Goal: Information Seeking & Learning: Learn about a topic

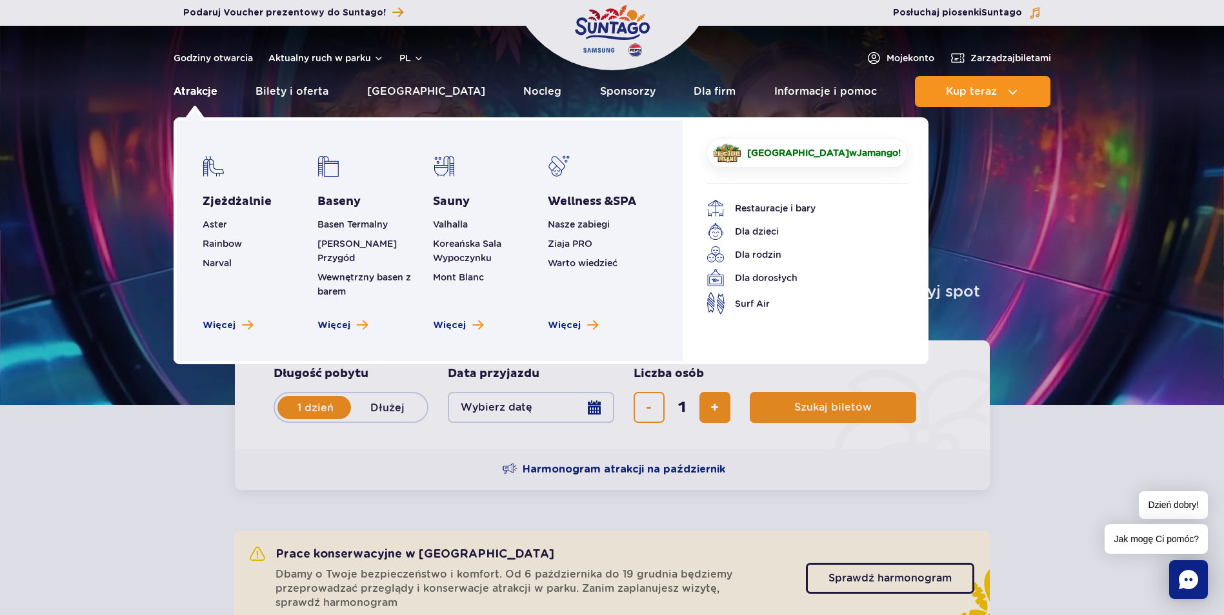
click at [197, 92] on link "Atrakcje" at bounding box center [196, 91] width 44 height 31
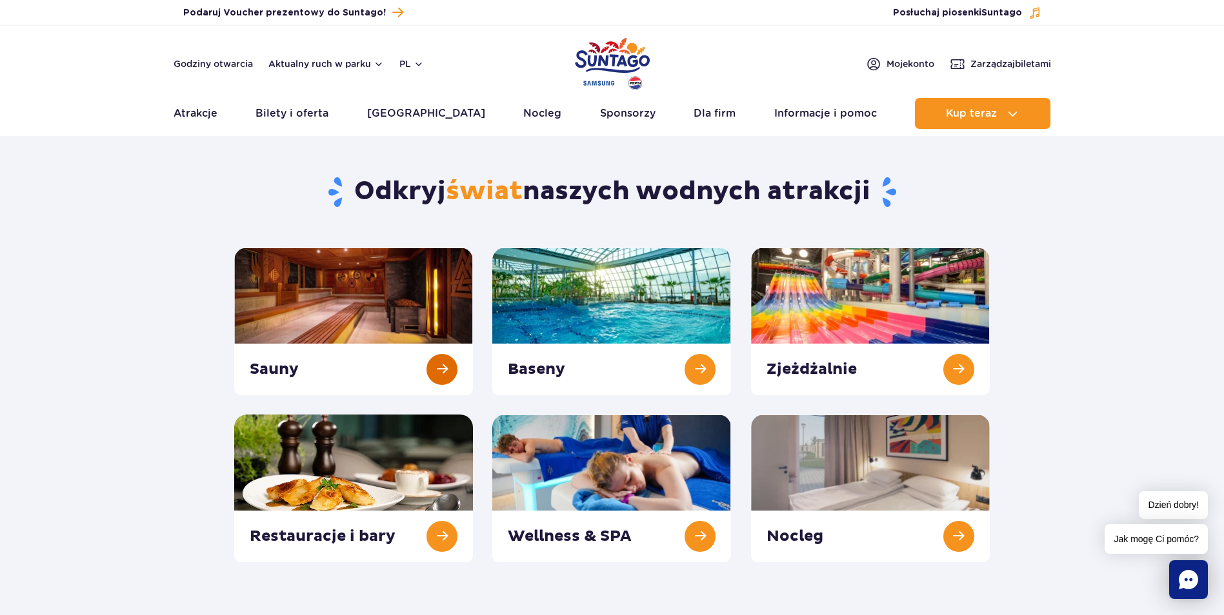
click at [349, 308] on link at bounding box center [353, 322] width 239 height 148
click at [600, 321] on link at bounding box center [611, 322] width 239 height 148
click at [871, 310] on link at bounding box center [870, 322] width 239 height 148
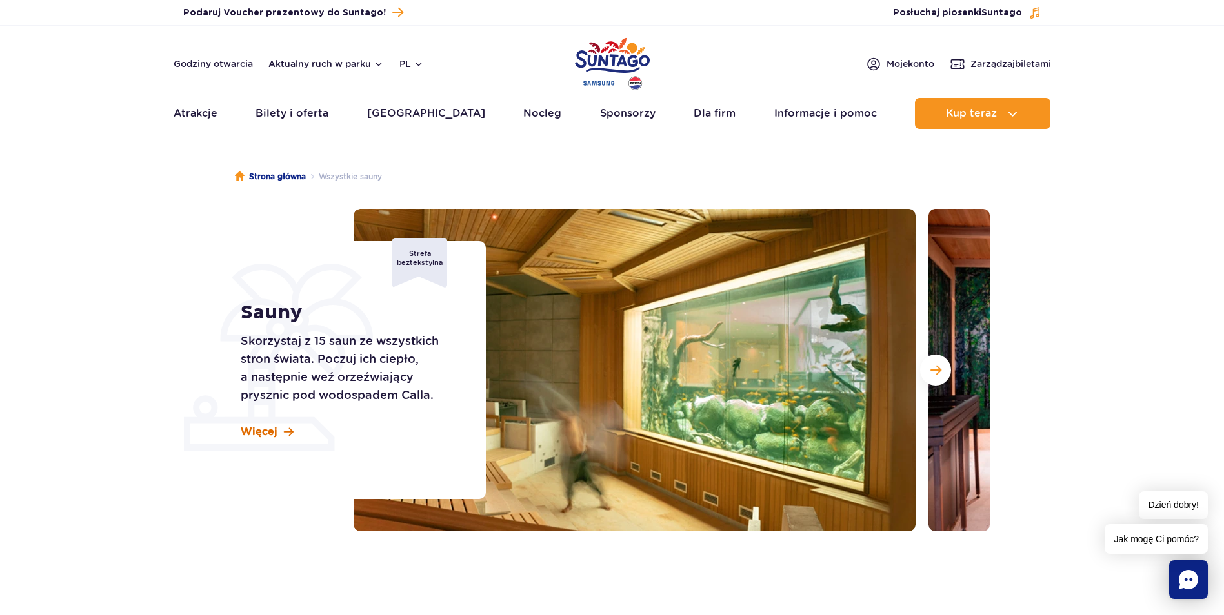
click at [265, 435] on span "Więcej" at bounding box center [259, 432] width 37 height 14
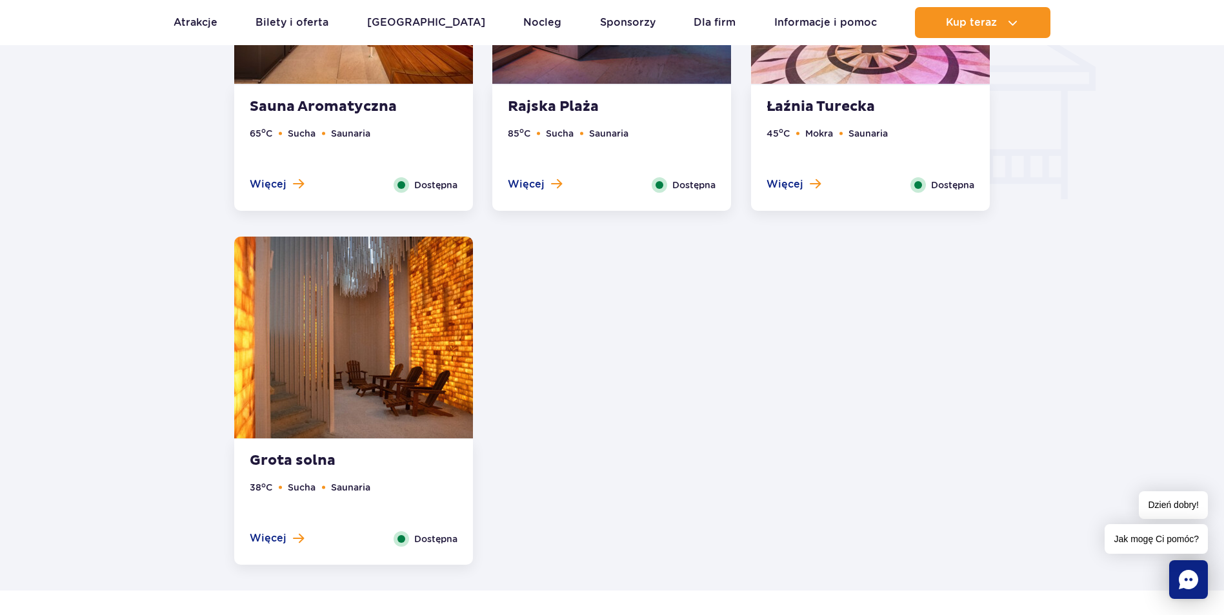
scroll to position [1811, 0]
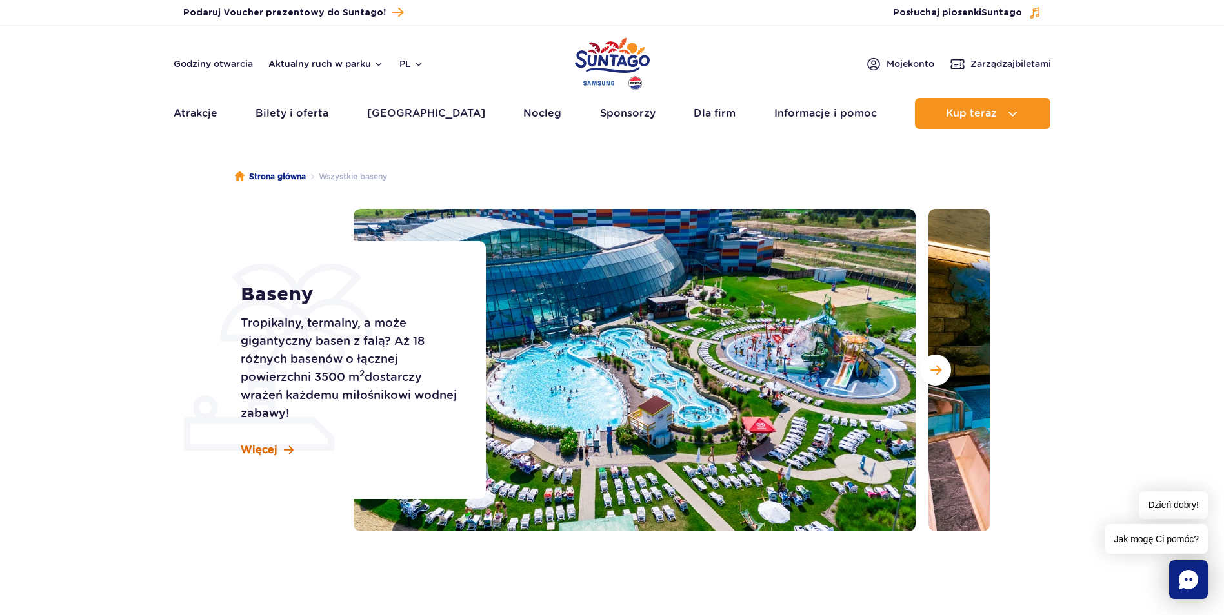
click at [260, 448] on span "Więcej" at bounding box center [259, 450] width 37 height 14
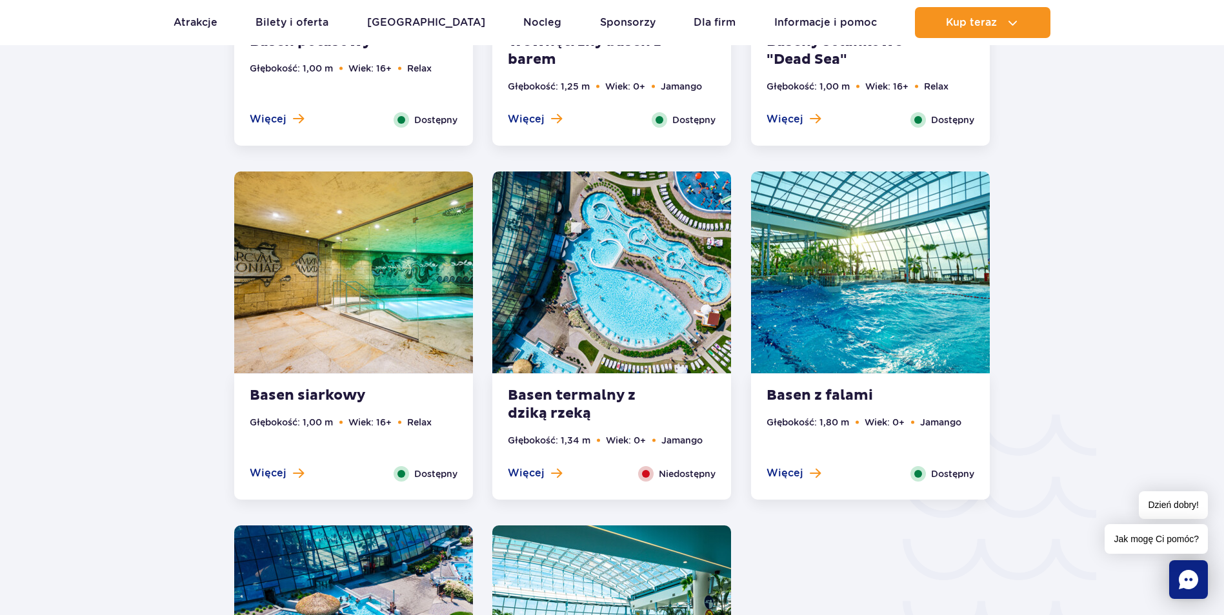
scroll to position [1811, 0]
click at [583, 390] on strong "Basen termalny z dziką rzeką" at bounding box center [586, 404] width 156 height 36
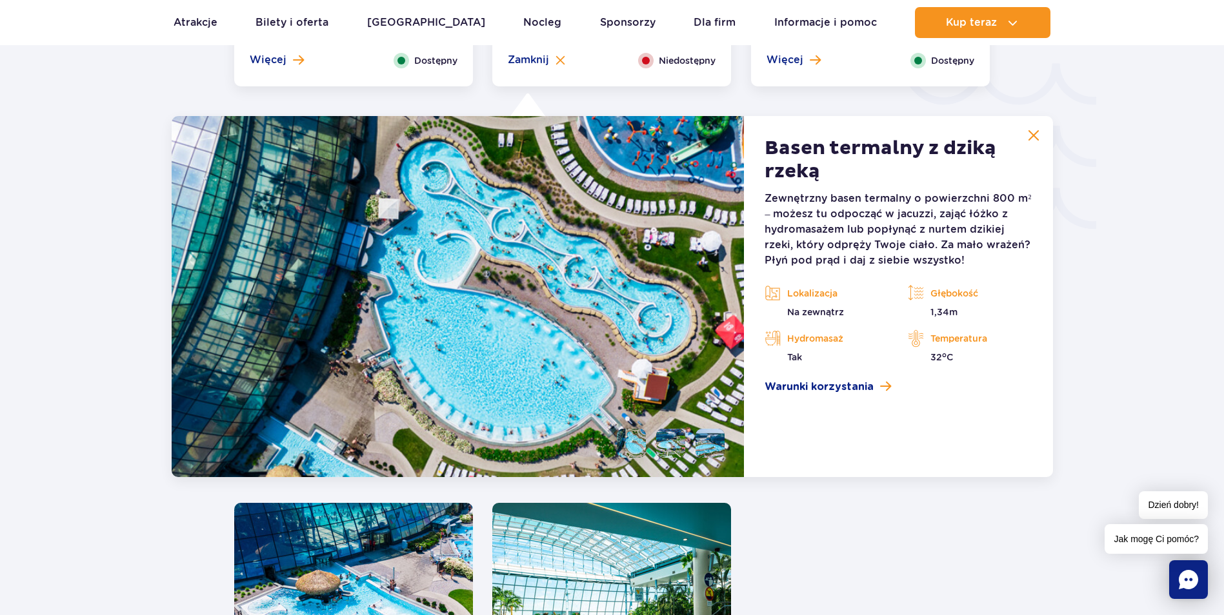
scroll to position [2263, 0]
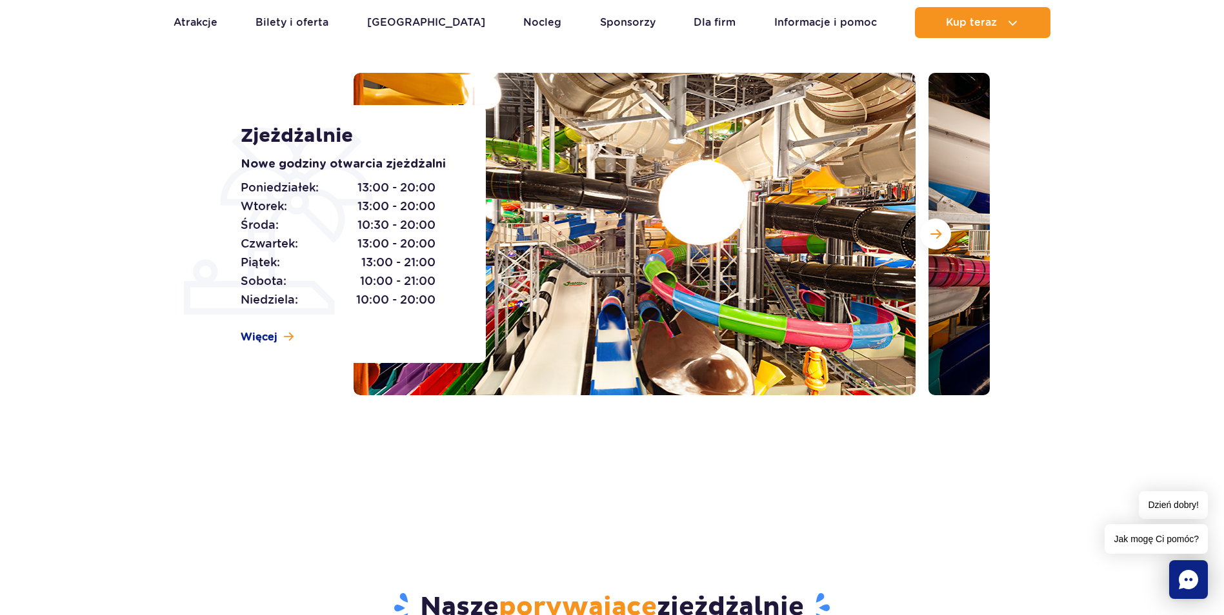
scroll to position [129, 0]
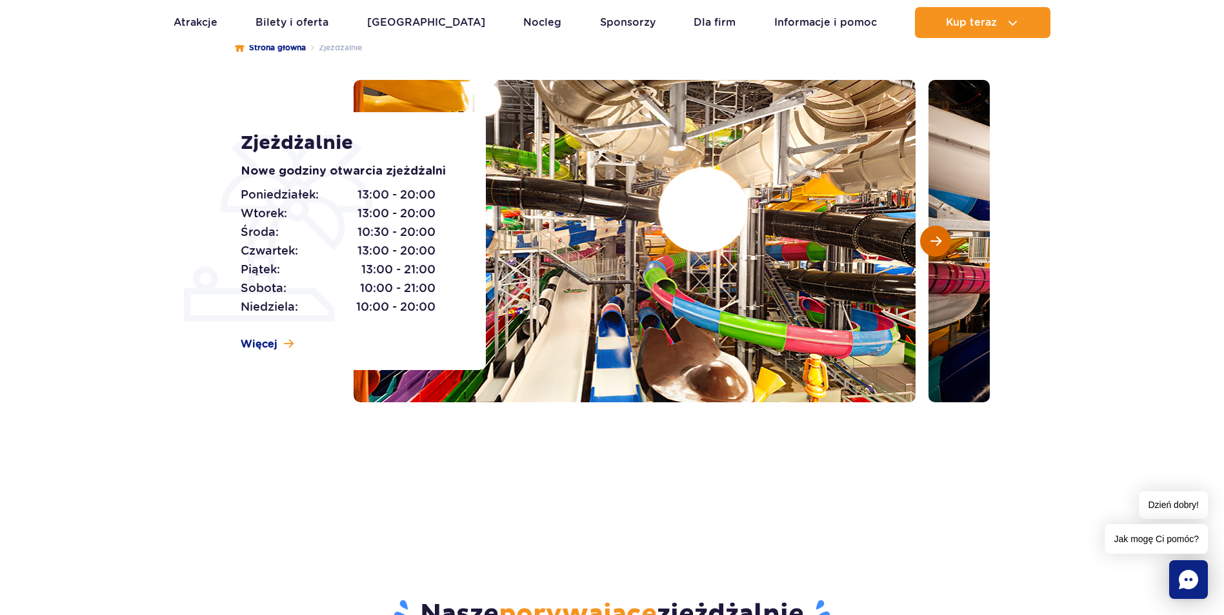
click at [940, 244] on span "Następny slajd" at bounding box center [935, 241] width 11 height 12
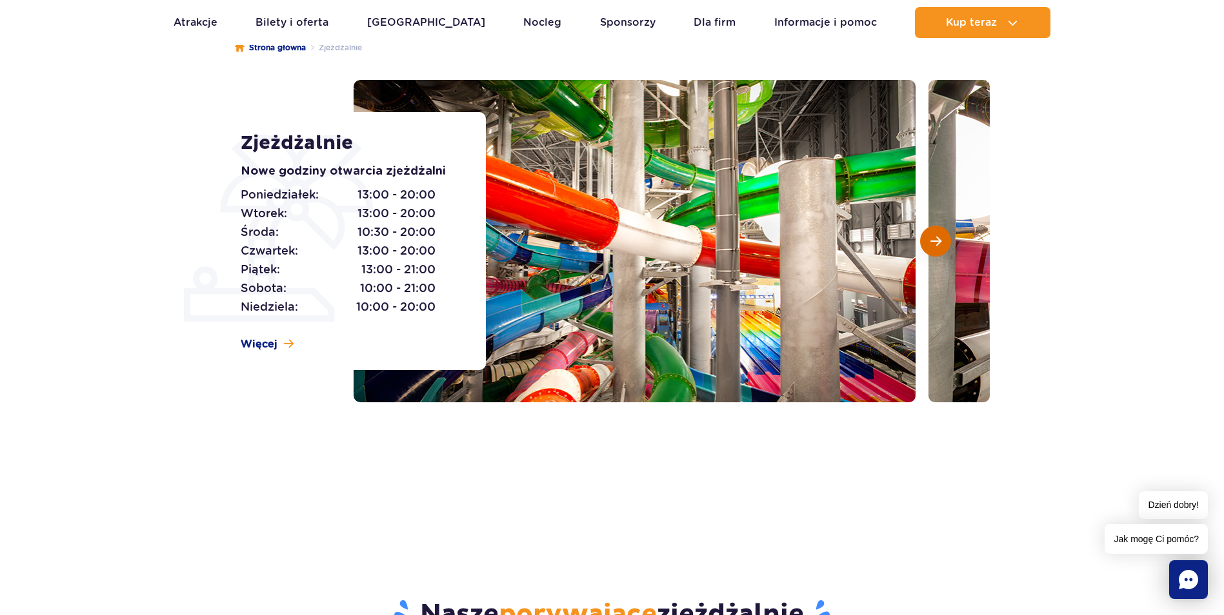
click at [940, 244] on span "Następny slajd" at bounding box center [935, 241] width 11 height 12
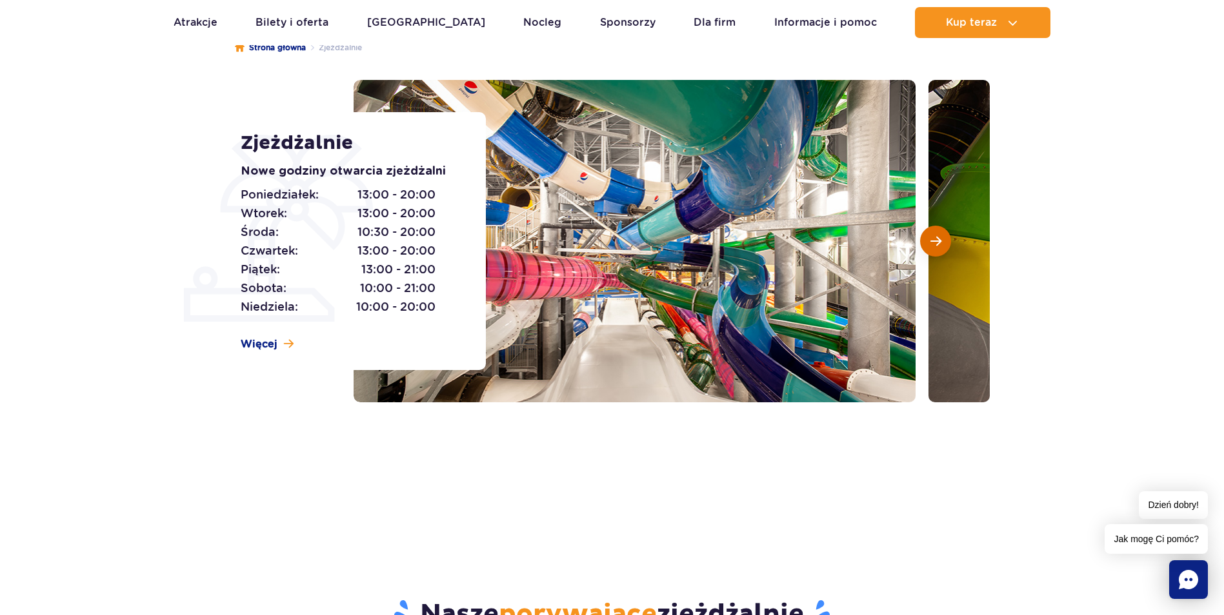
click at [940, 244] on span "Następny slajd" at bounding box center [935, 241] width 11 height 12
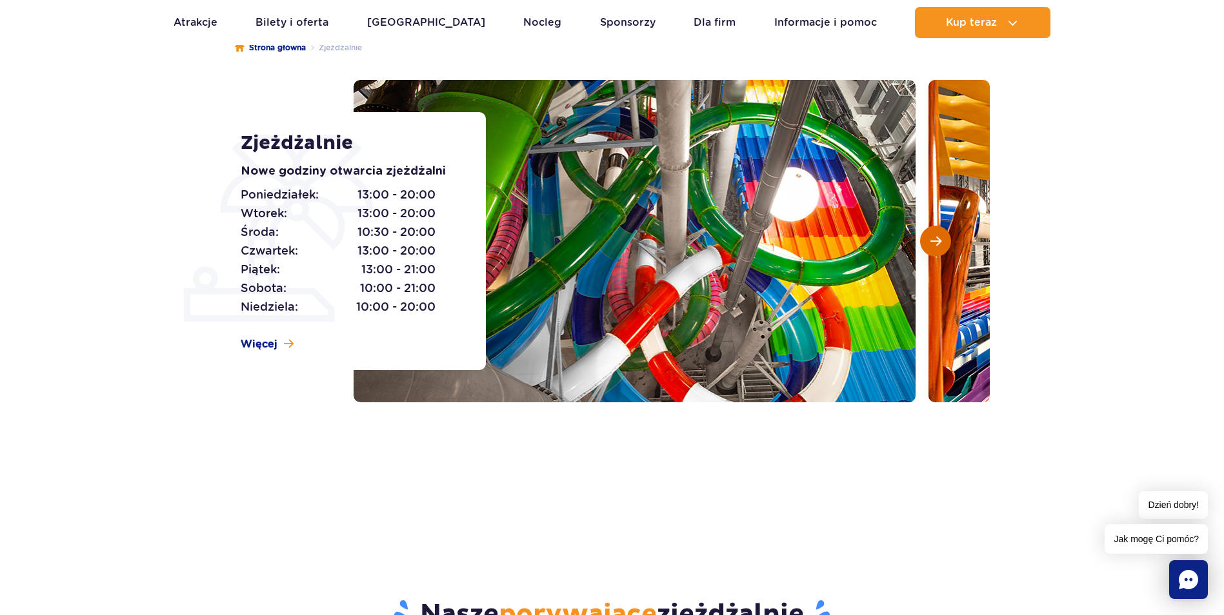
click at [940, 244] on span "Następny slajd" at bounding box center [935, 241] width 11 height 12
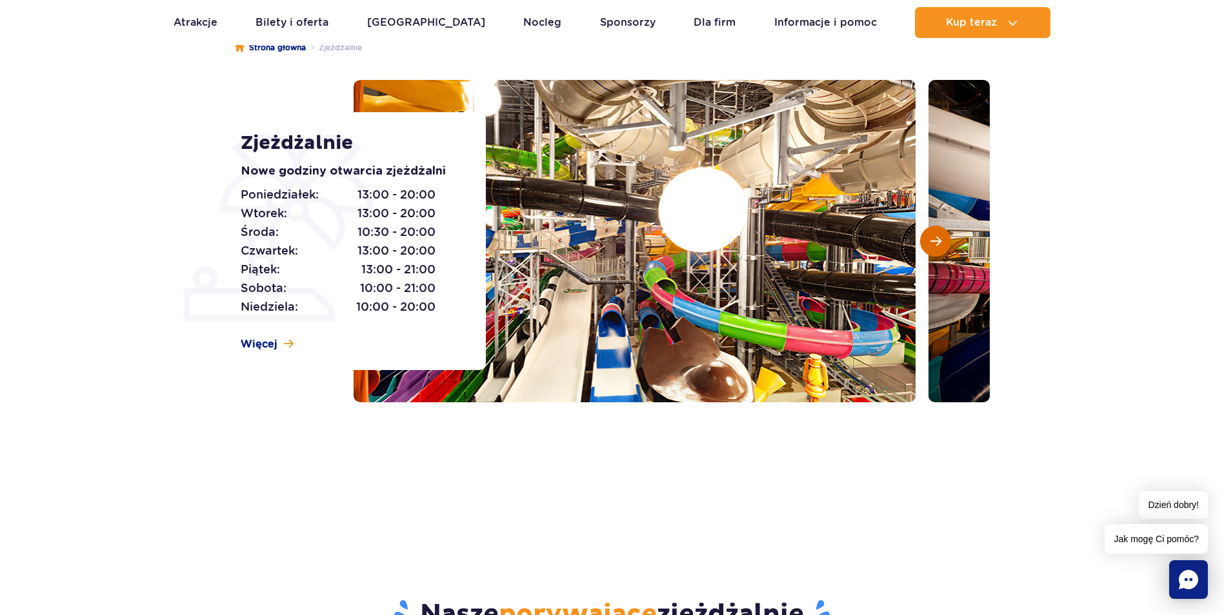
click at [940, 244] on span "Następny slajd" at bounding box center [935, 241] width 11 height 12
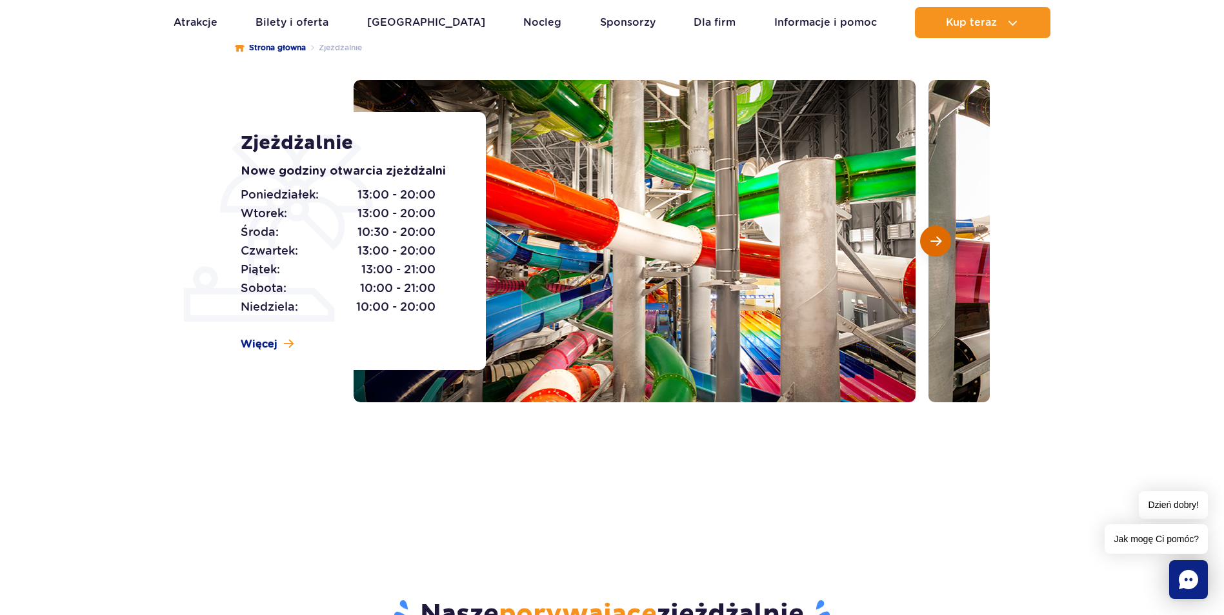
click at [940, 244] on span "Następny slajd" at bounding box center [935, 241] width 11 height 12
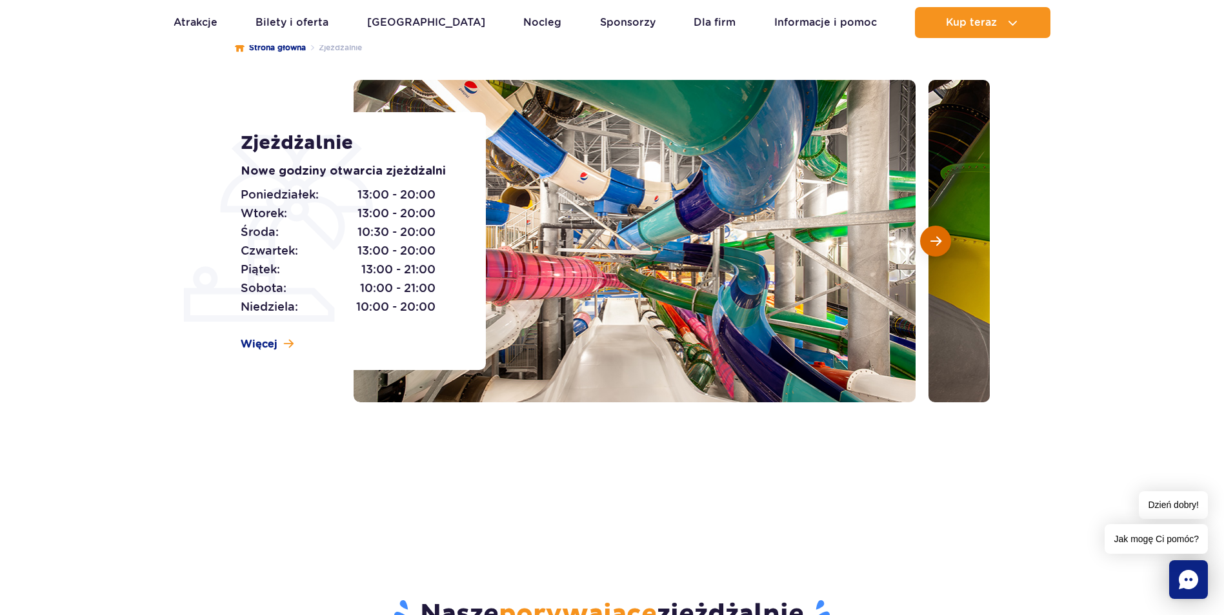
click at [940, 244] on span "Następny slajd" at bounding box center [935, 241] width 11 height 12
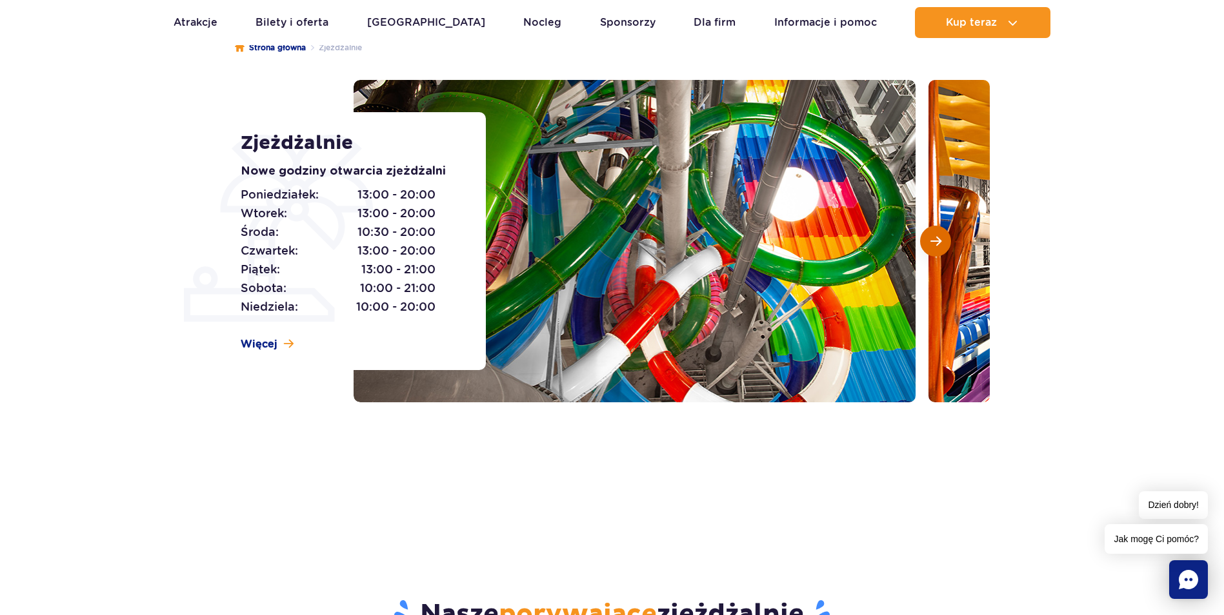
click at [940, 244] on span "Następny slajd" at bounding box center [935, 241] width 11 height 12
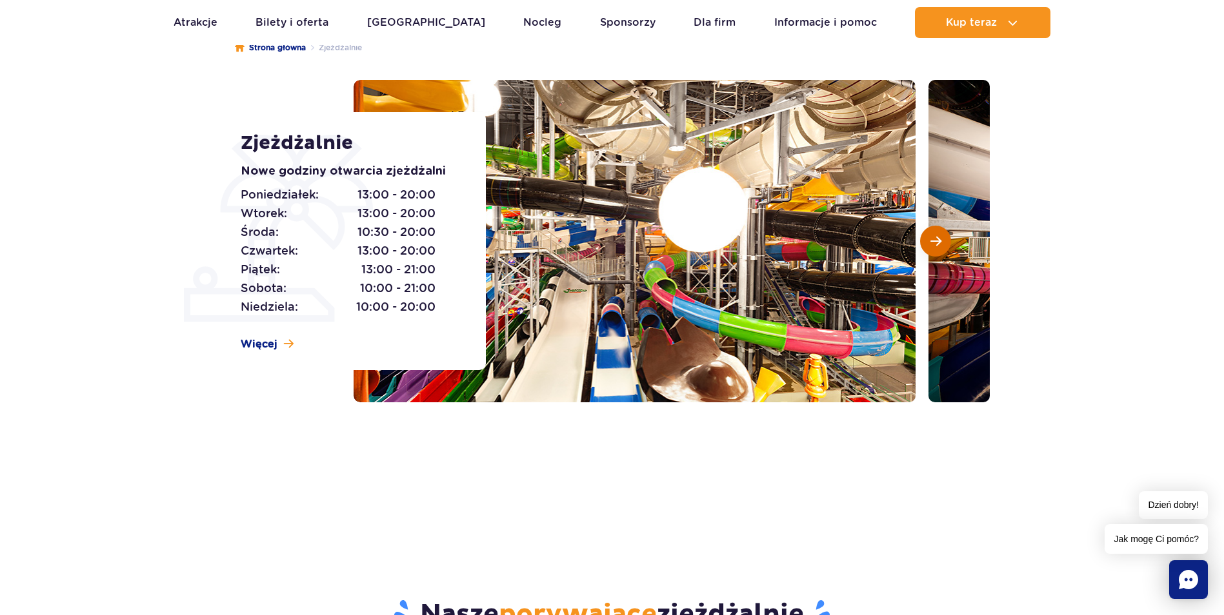
click at [940, 244] on span "Następny slajd" at bounding box center [935, 241] width 11 height 12
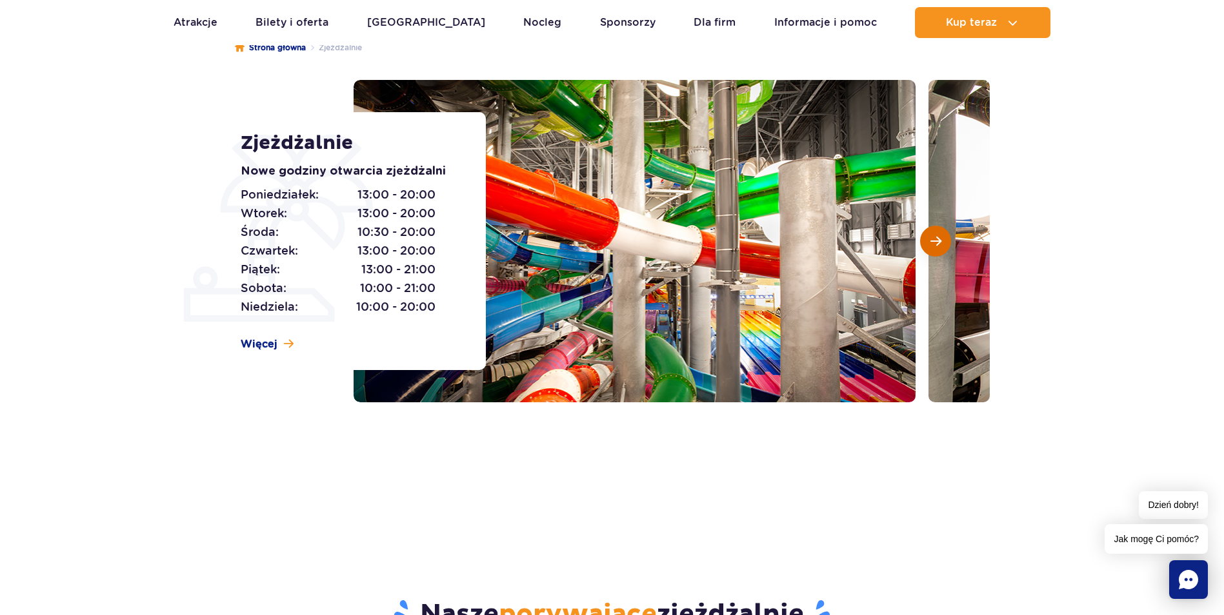
click at [940, 244] on span "Następny slajd" at bounding box center [935, 241] width 11 height 12
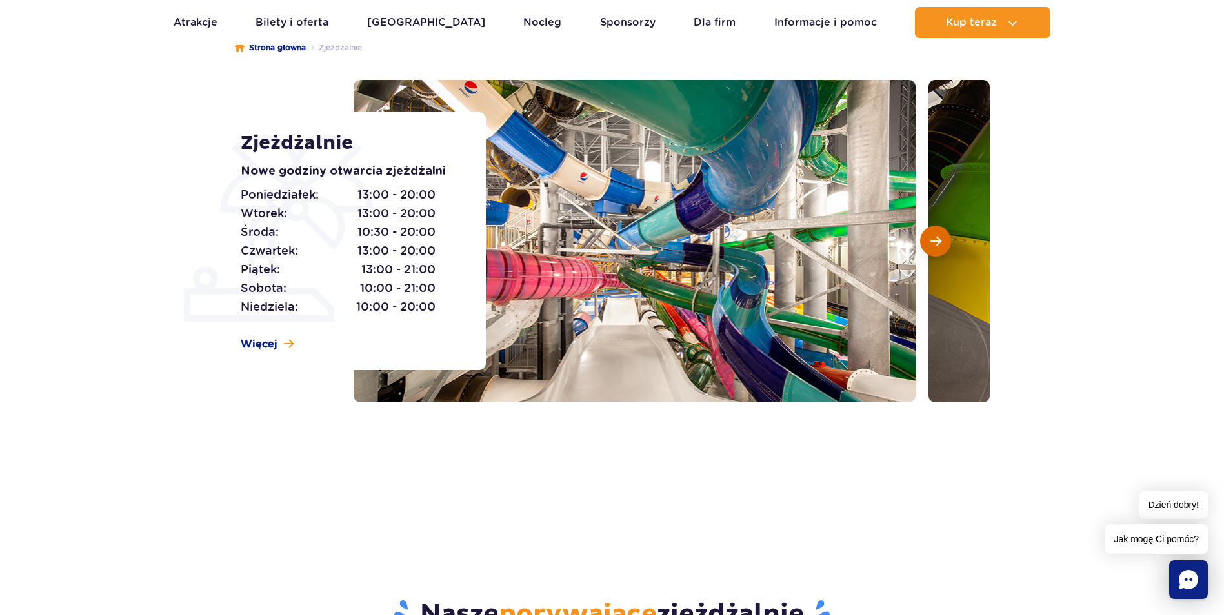
click at [940, 244] on span "Następny slajd" at bounding box center [935, 241] width 11 height 12
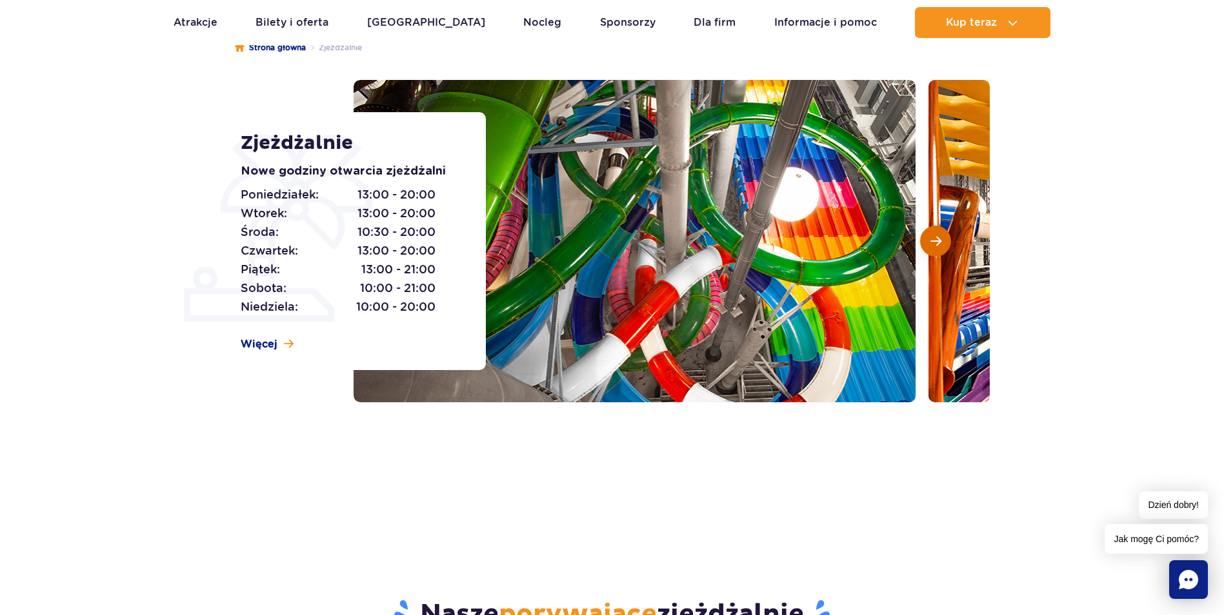
click at [940, 244] on span "Następny slajd" at bounding box center [935, 241] width 11 height 12
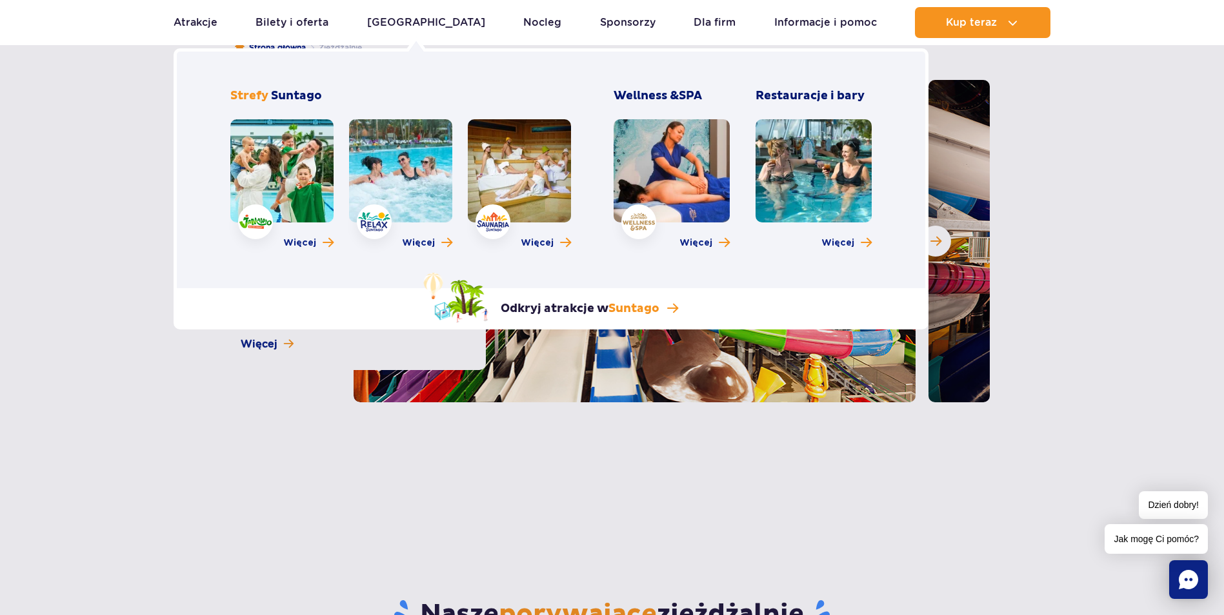
click at [307, 181] on link at bounding box center [281, 170] width 103 height 103
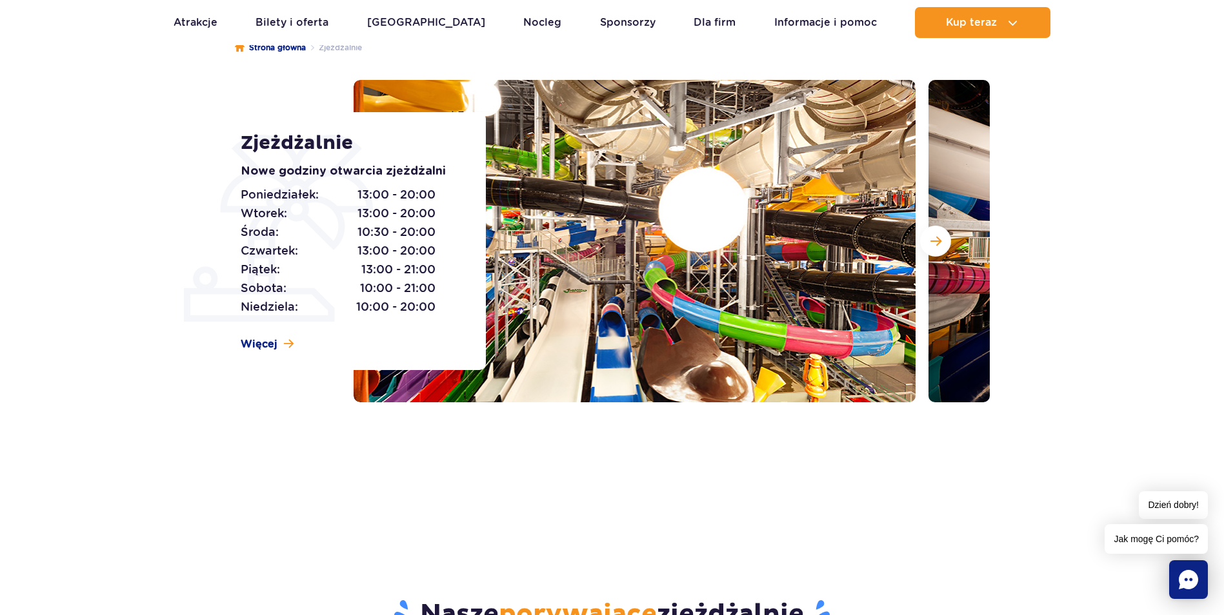
scroll to position [0, 0]
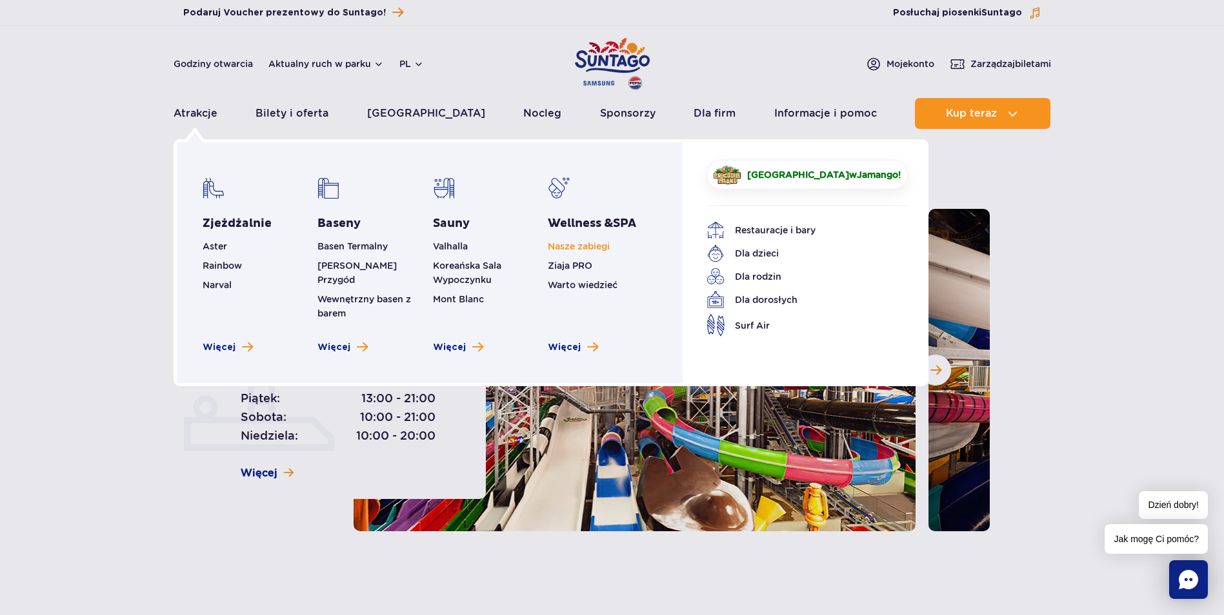
click at [574, 247] on link "Nasze zabiegi" at bounding box center [579, 246] width 62 height 10
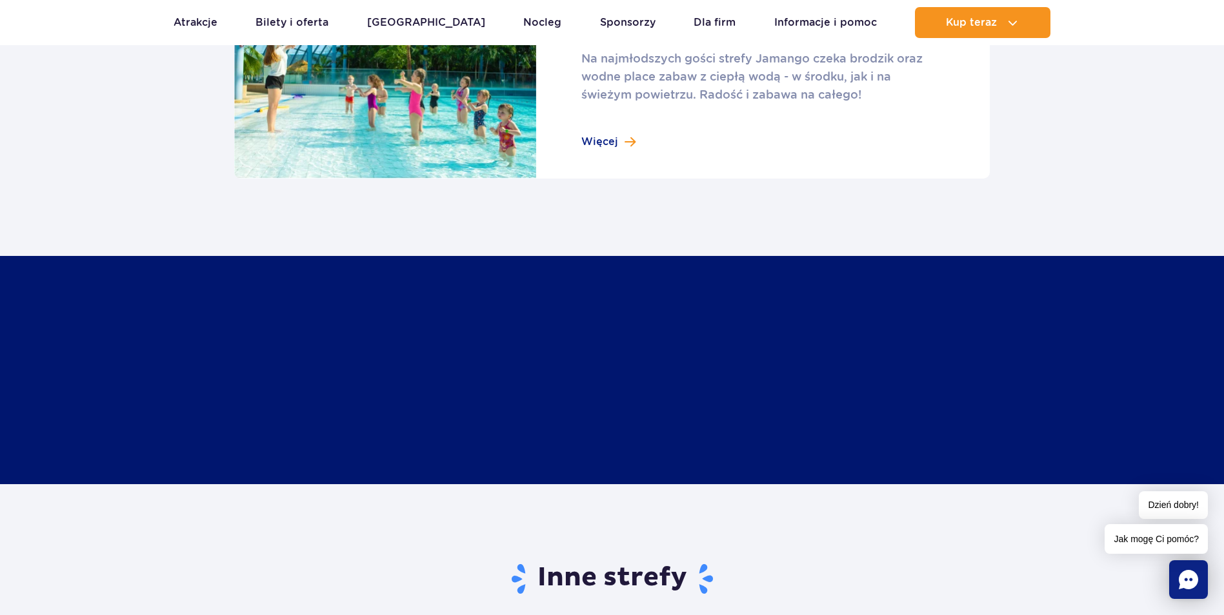
scroll to position [1935, 0]
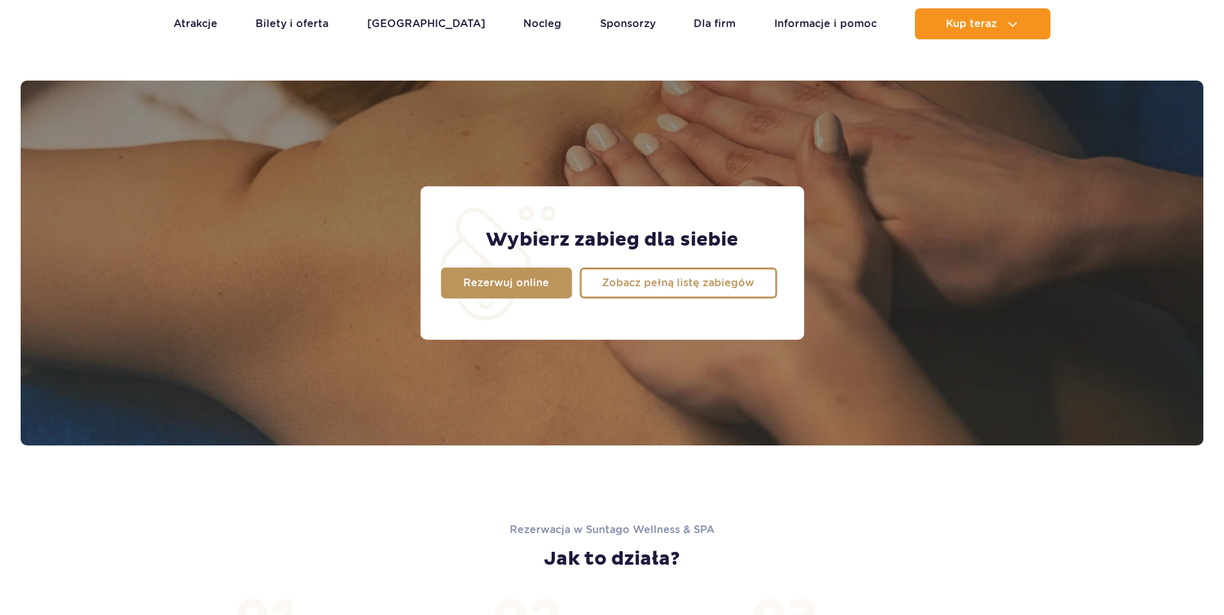
scroll to position [1017, 0]
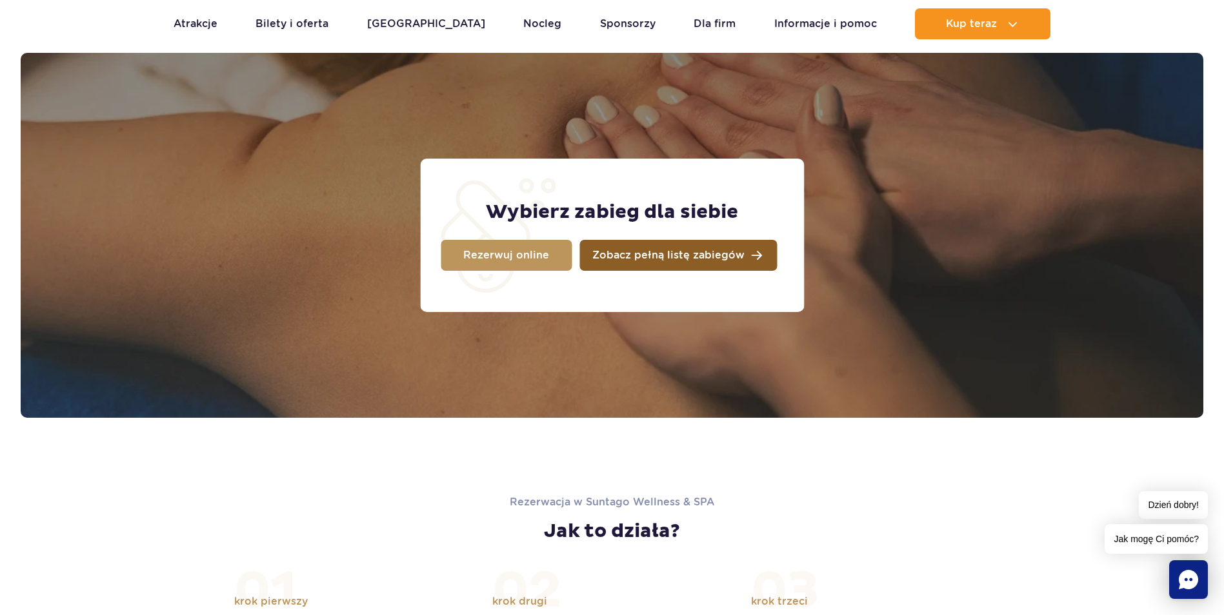
click at [652, 252] on span "Zobacz pełną listę zabiegów" at bounding box center [668, 255] width 152 height 10
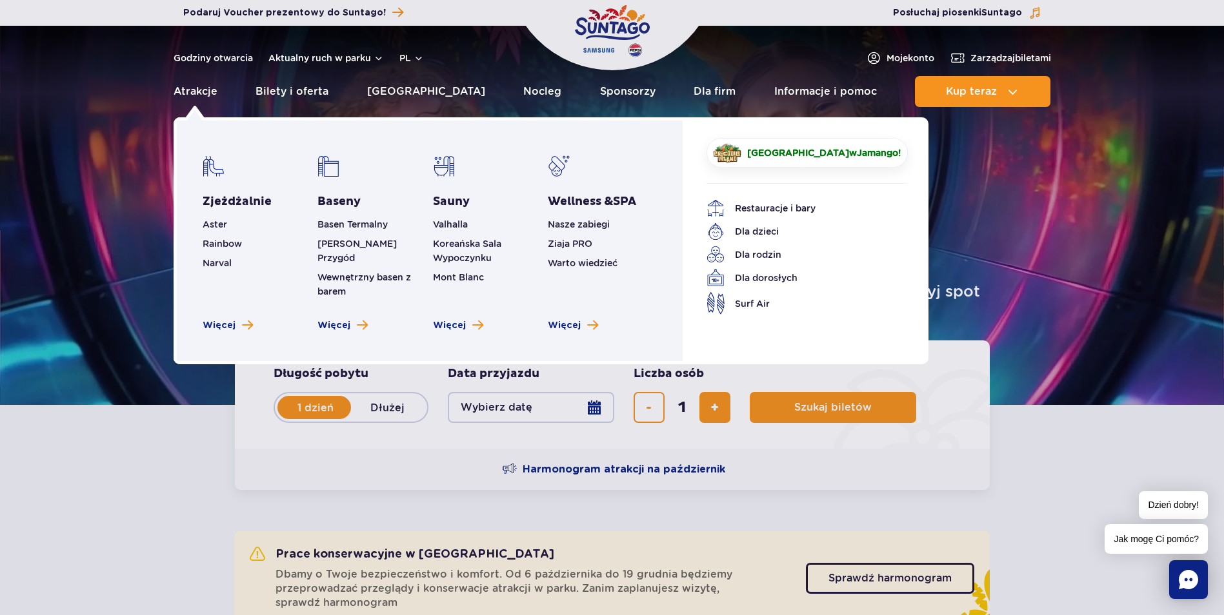
click at [359, 217] on li "Basen Termalny" at bounding box center [371, 224] width 109 height 14
click at [359, 223] on link "Basen Termalny" at bounding box center [352, 224] width 70 height 10
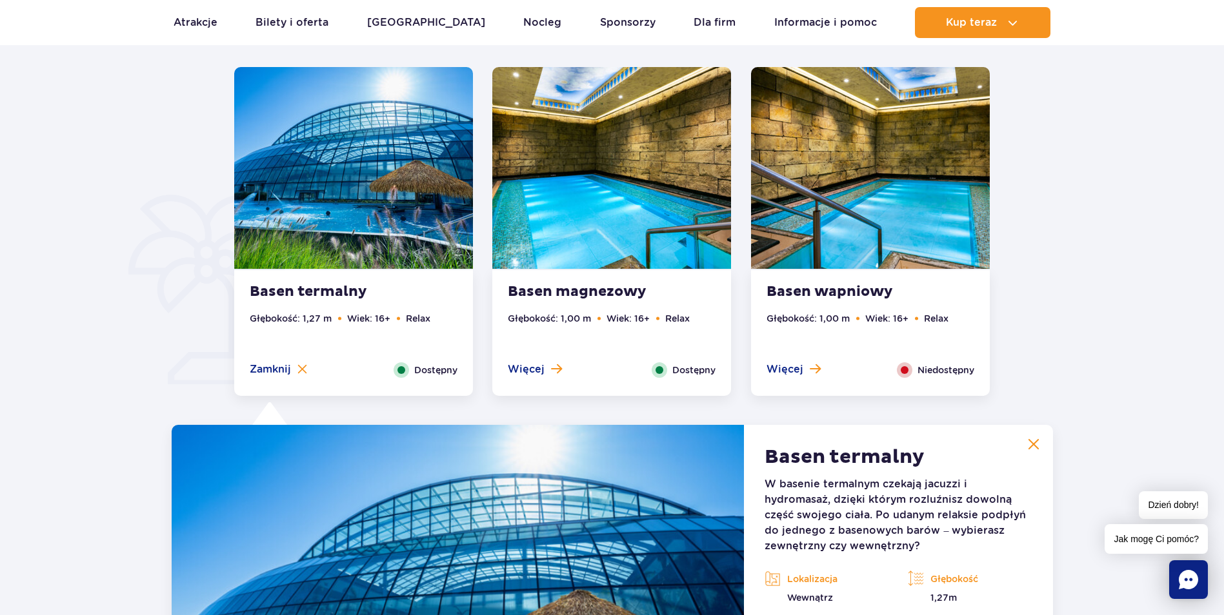
scroll to position [812, 0]
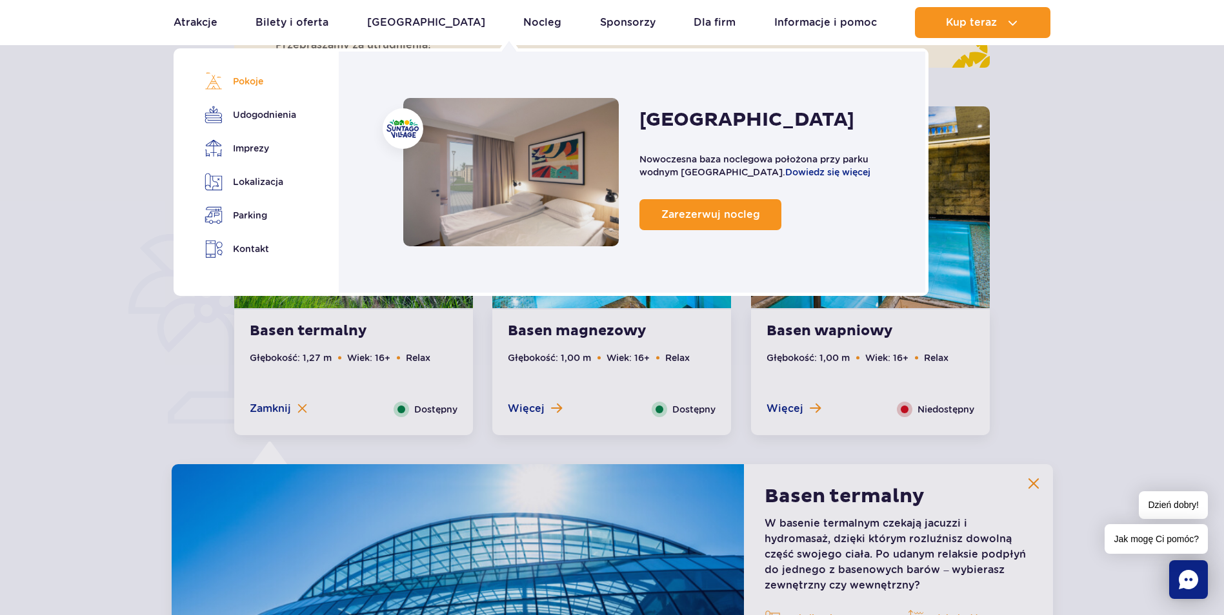
click at [258, 81] on link "Pokoje" at bounding box center [247, 81] width 87 height 18
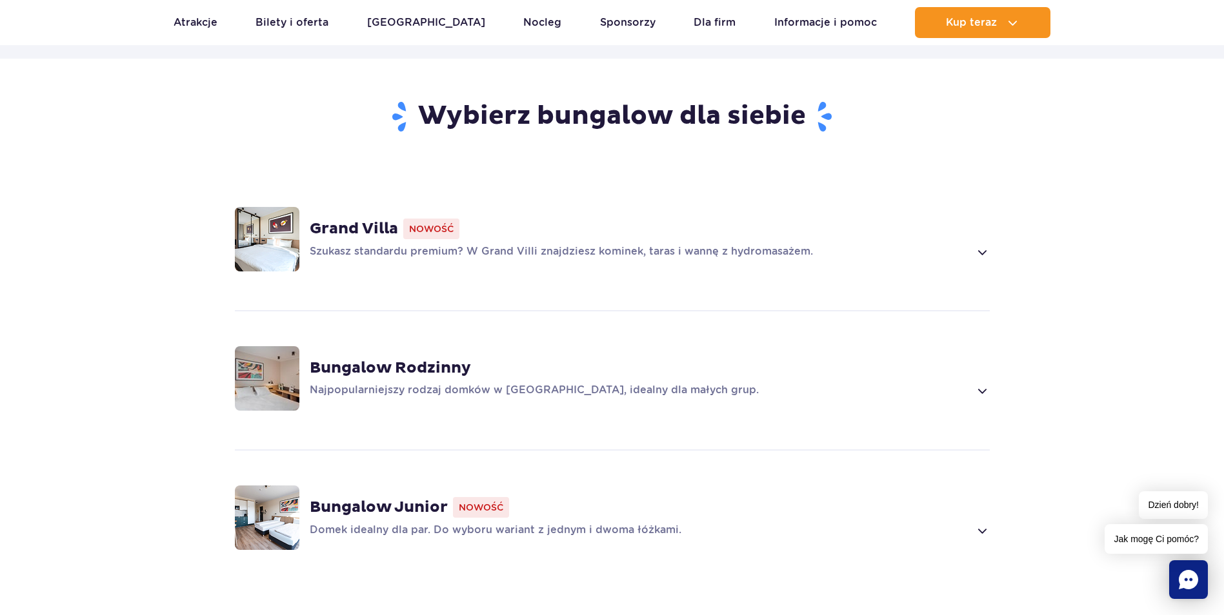
click at [356, 219] on strong "Grand Villa" at bounding box center [354, 228] width 88 height 19
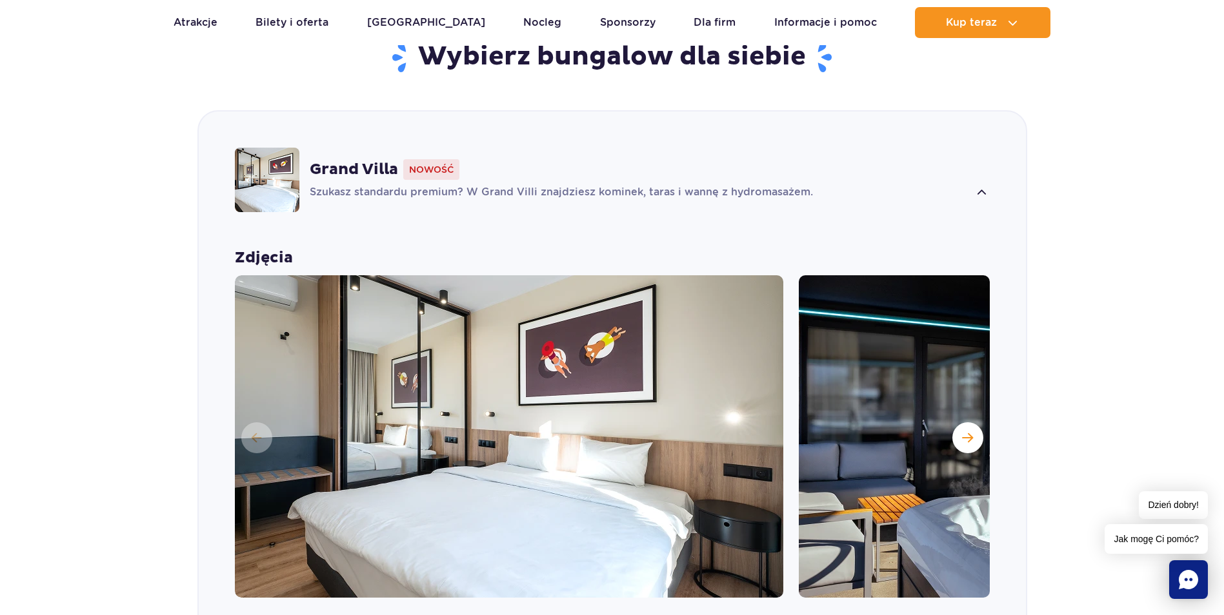
scroll to position [963, 0]
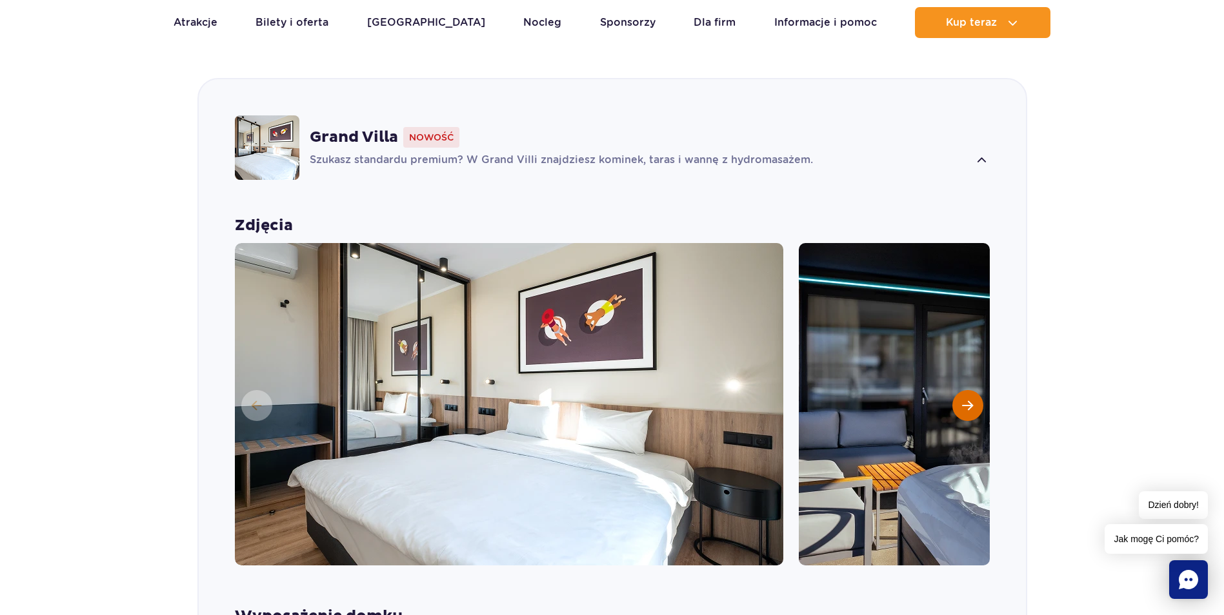
click at [972, 400] on span "Następny slajd" at bounding box center [967, 406] width 11 height 12
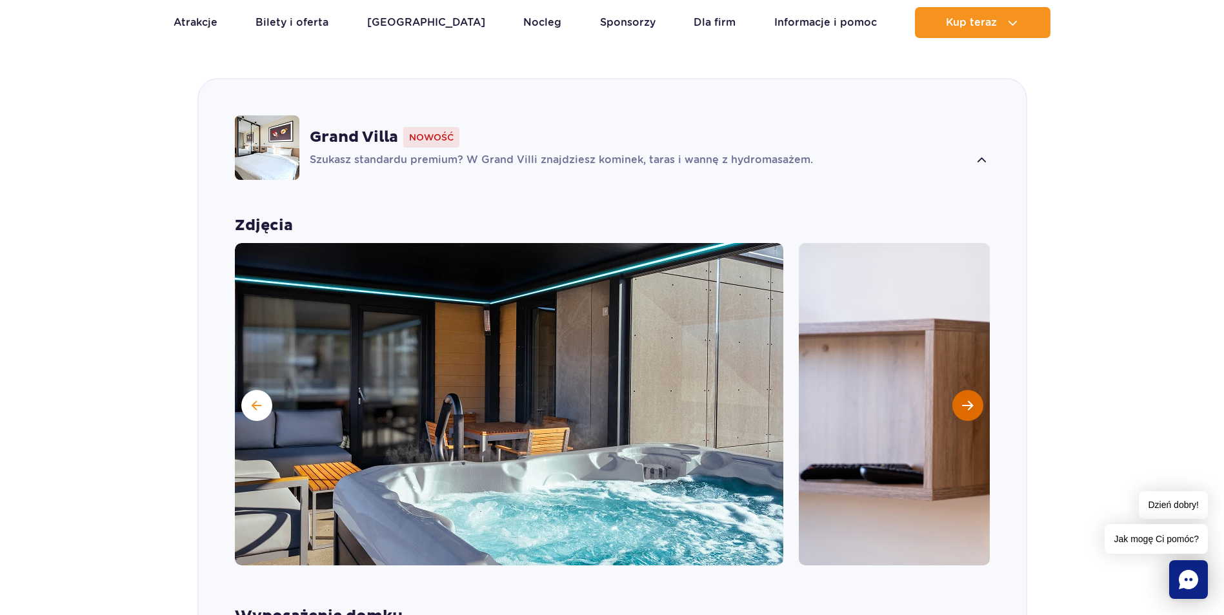
click at [972, 400] on span "Następny slajd" at bounding box center [967, 406] width 11 height 12
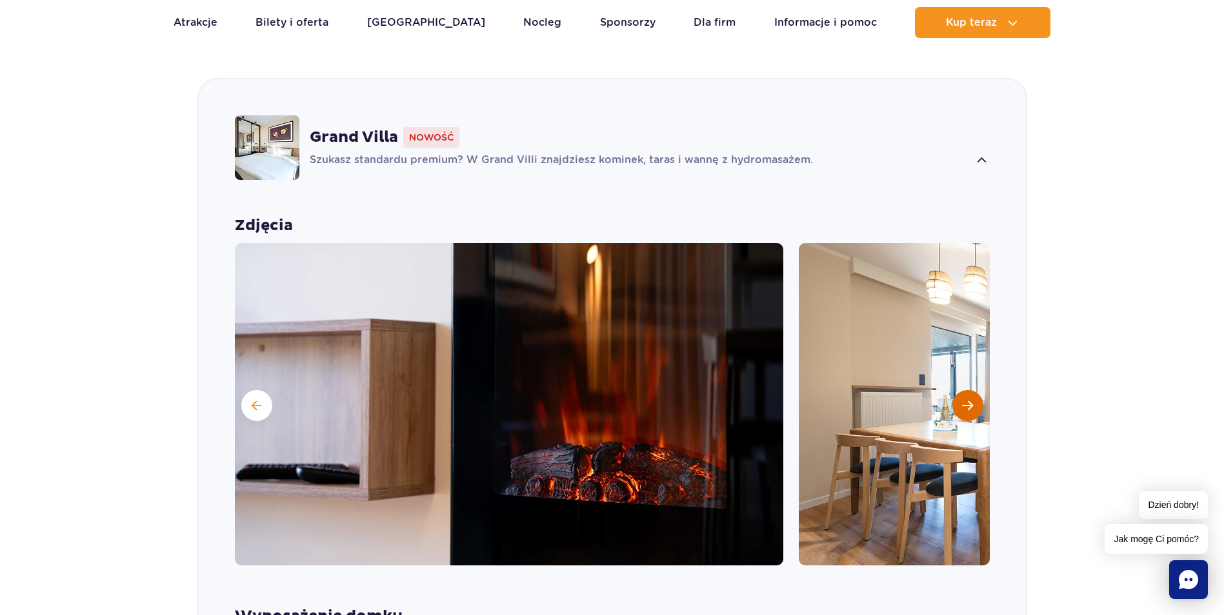
click at [972, 400] on span "Następny slajd" at bounding box center [967, 406] width 11 height 12
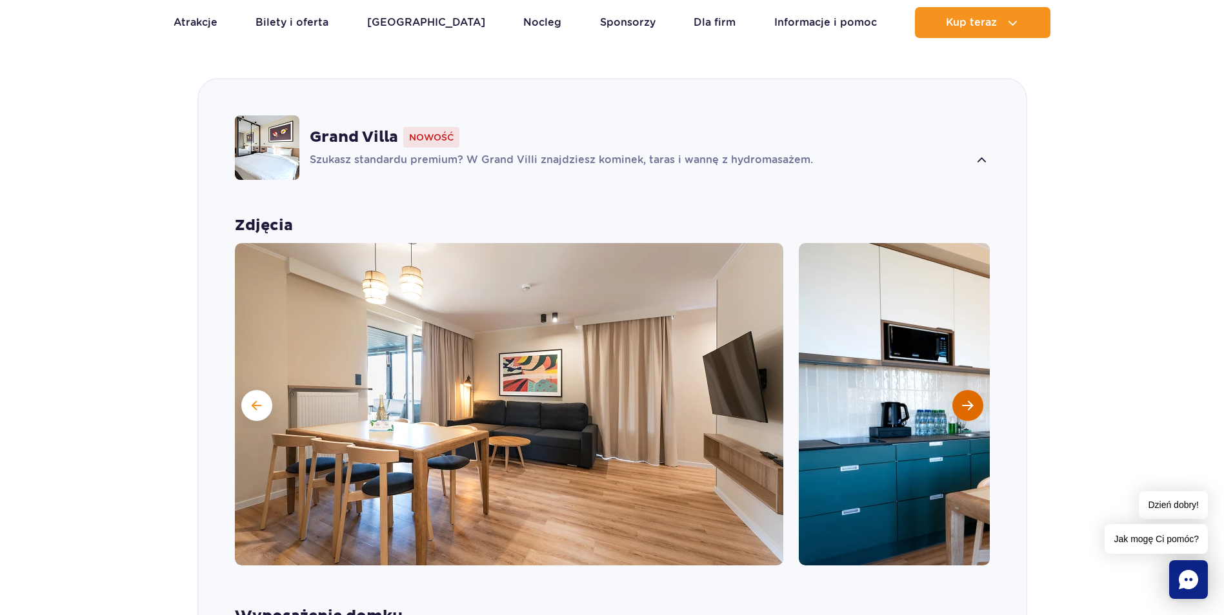
click at [972, 400] on span "Następny slajd" at bounding box center [967, 406] width 11 height 12
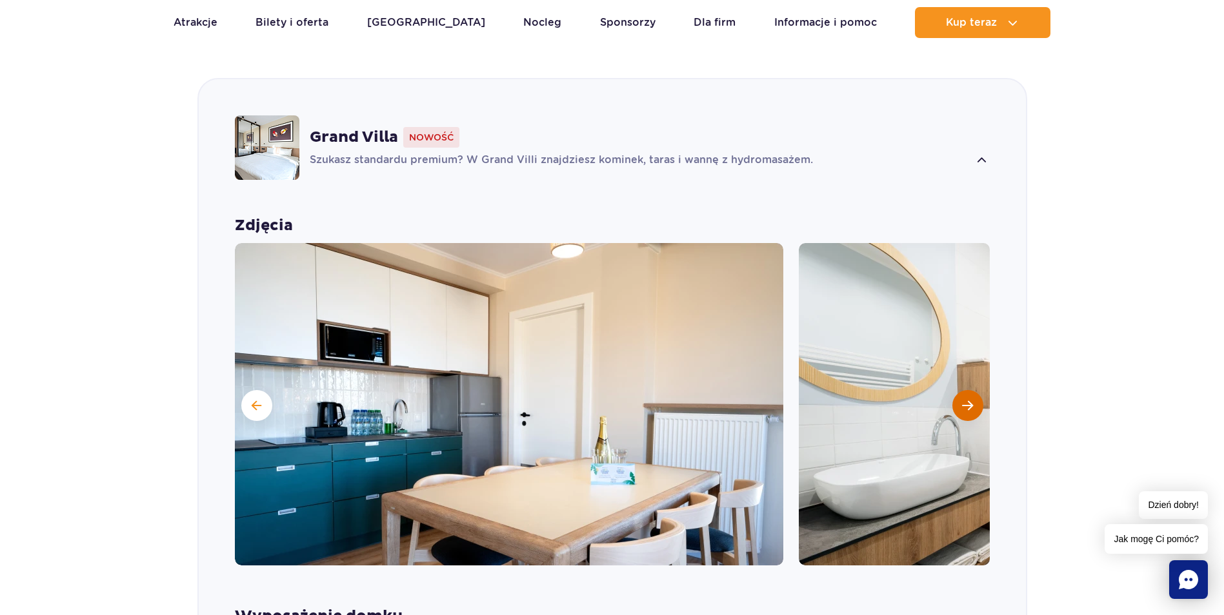
click at [972, 400] on span "Następny slajd" at bounding box center [967, 406] width 11 height 12
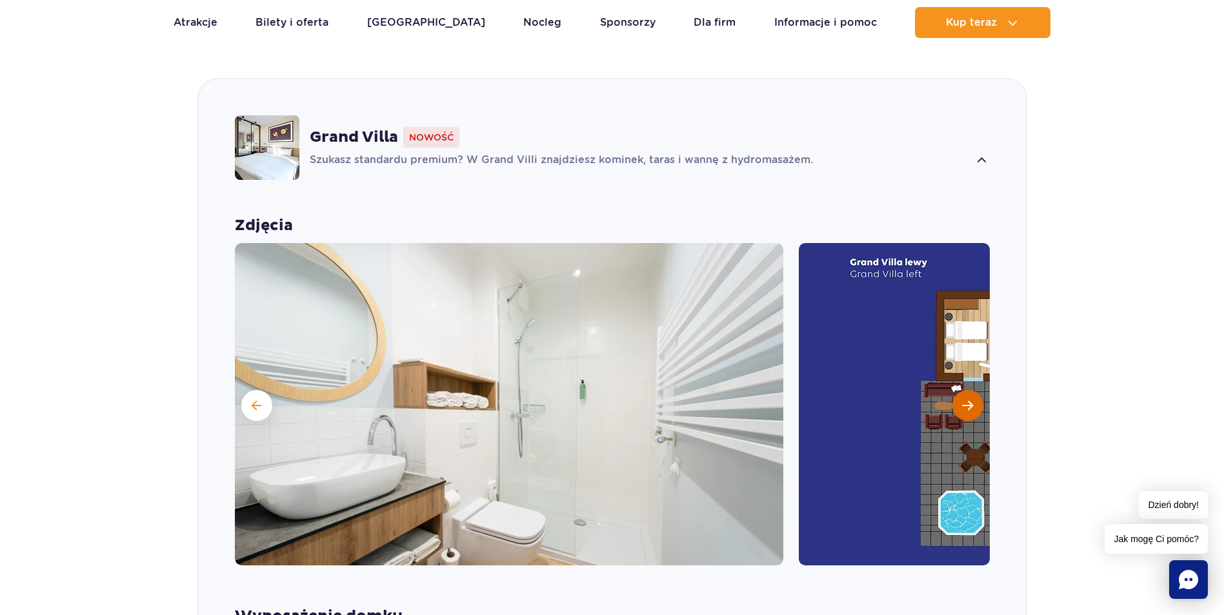
click at [972, 400] on span "Następny slajd" at bounding box center [967, 406] width 11 height 12
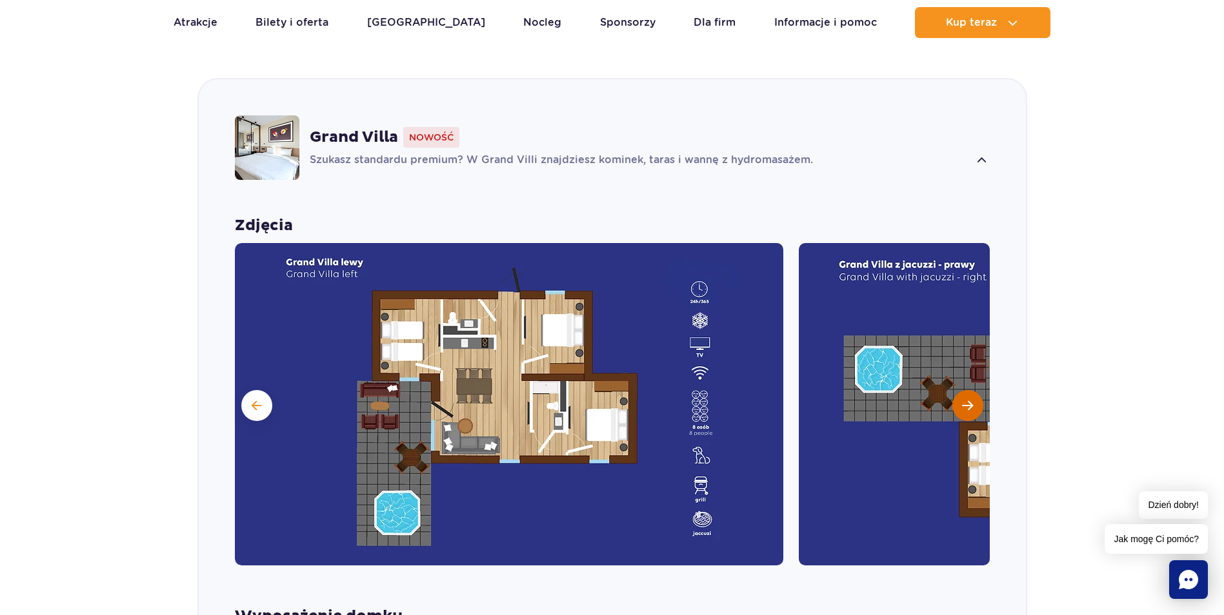
click at [972, 400] on span "Następny slajd" at bounding box center [967, 406] width 11 height 12
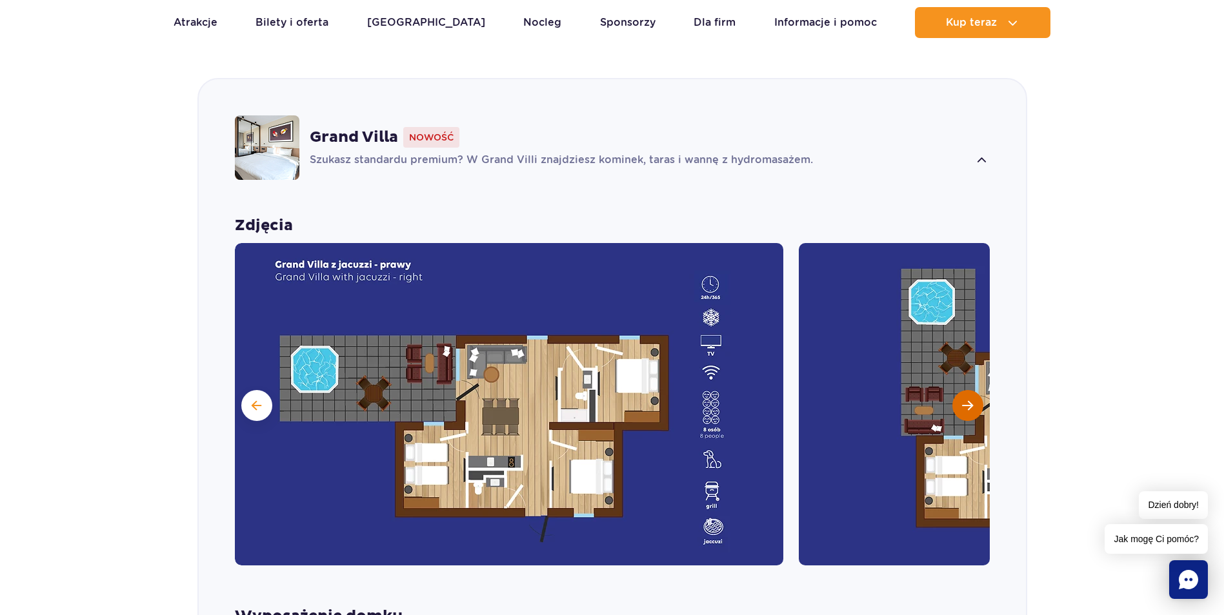
click at [972, 400] on span "Następny slajd" at bounding box center [967, 406] width 11 height 12
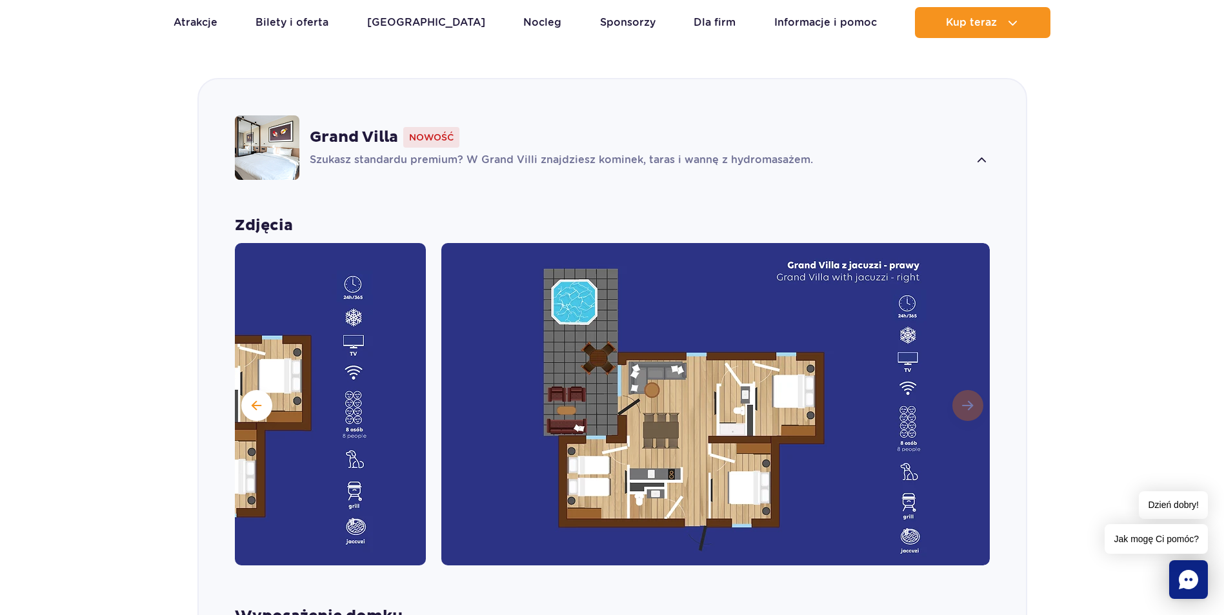
click at [972, 385] on img at bounding box center [715, 404] width 548 height 323
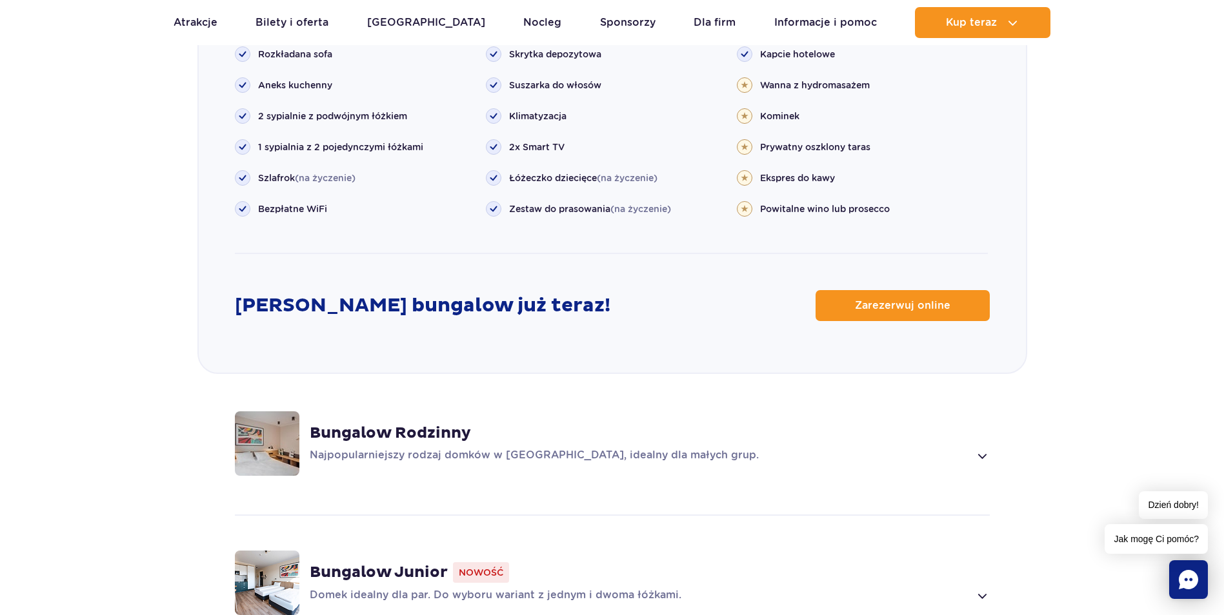
scroll to position [1737, 0]
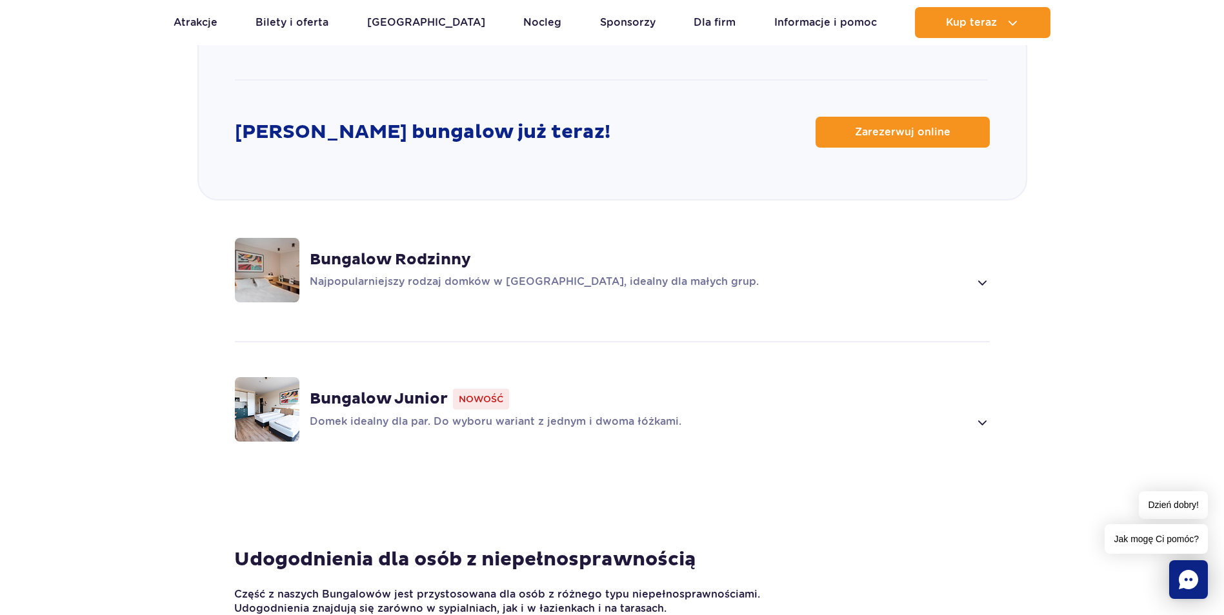
click at [361, 250] on strong "Bungalow Rodzinny" at bounding box center [390, 259] width 161 height 19
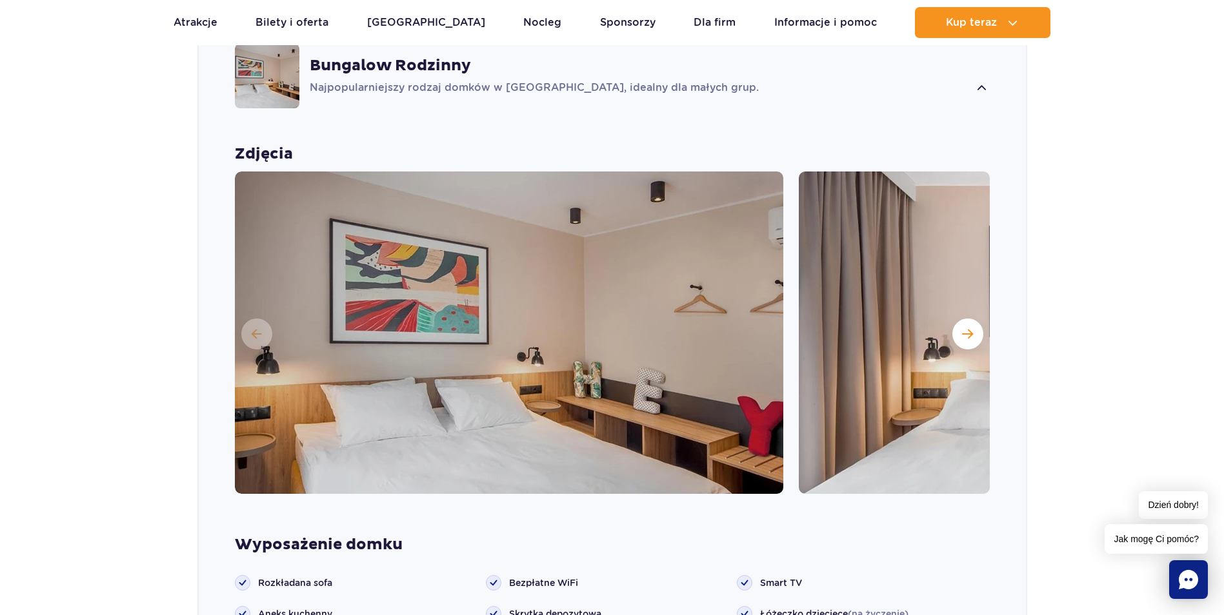
scroll to position [1102, 0]
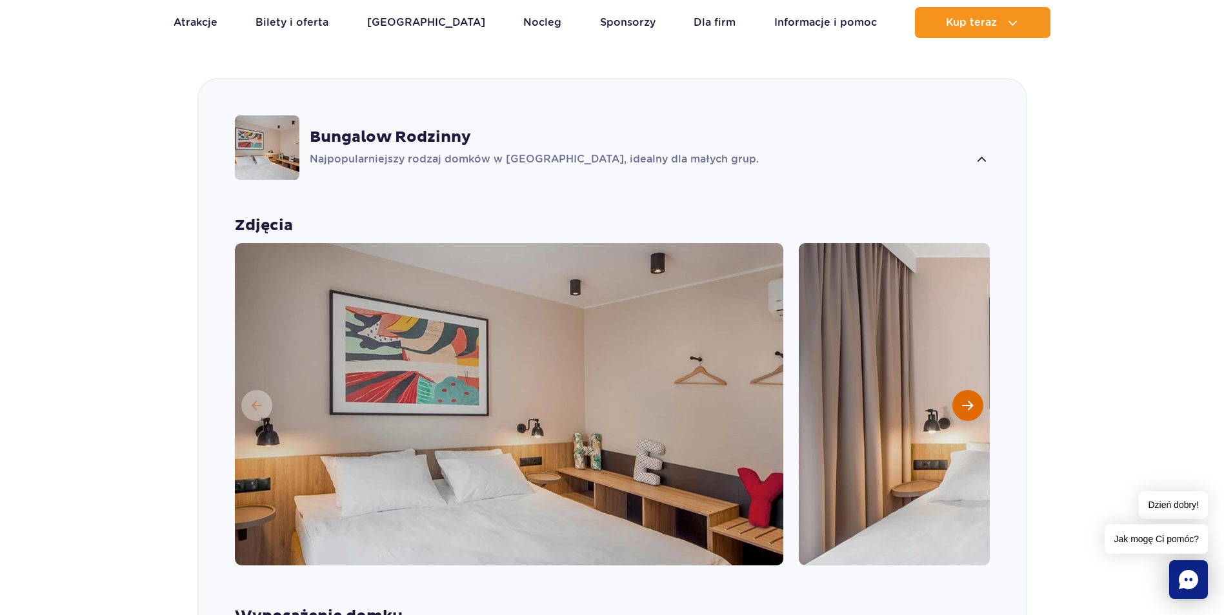
click at [964, 400] on span "Następny slajd" at bounding box center [967, 406] width 11 height 12
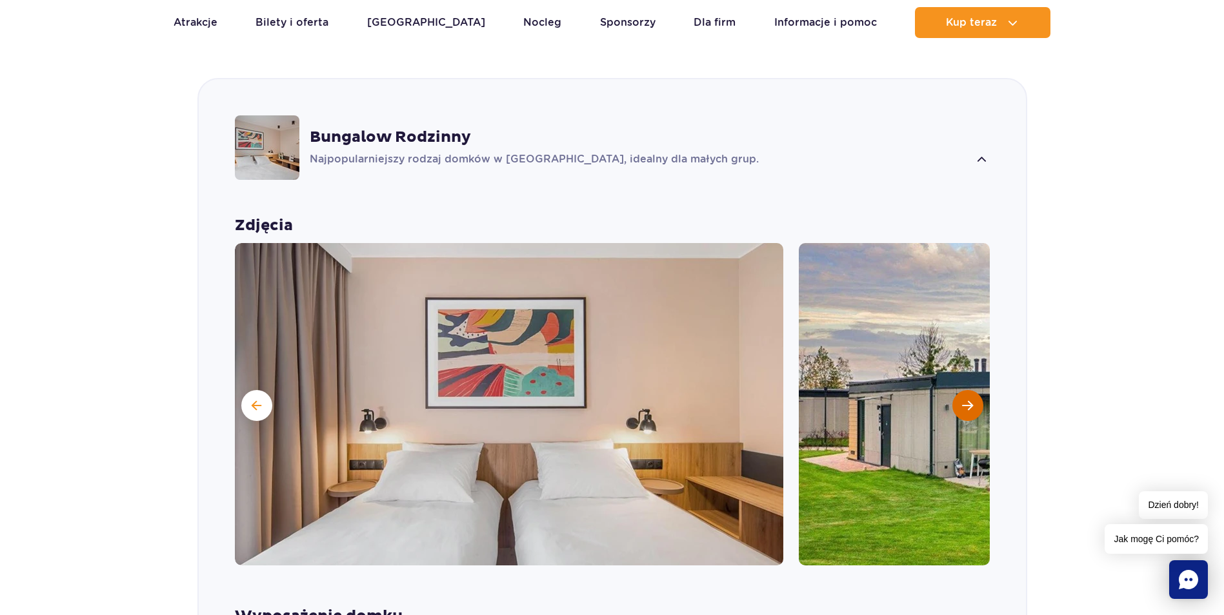
click at [964, 400] on span "Następny slajd" at bounding box center [967, 406] width 11 height 12
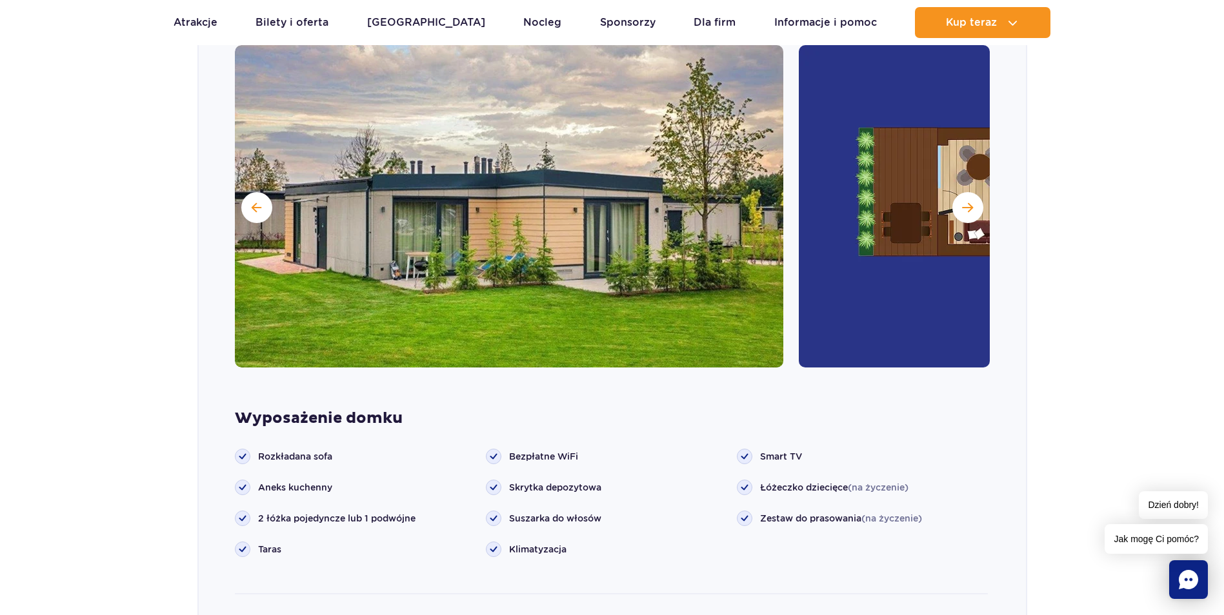
scroll to position [1296, 0]
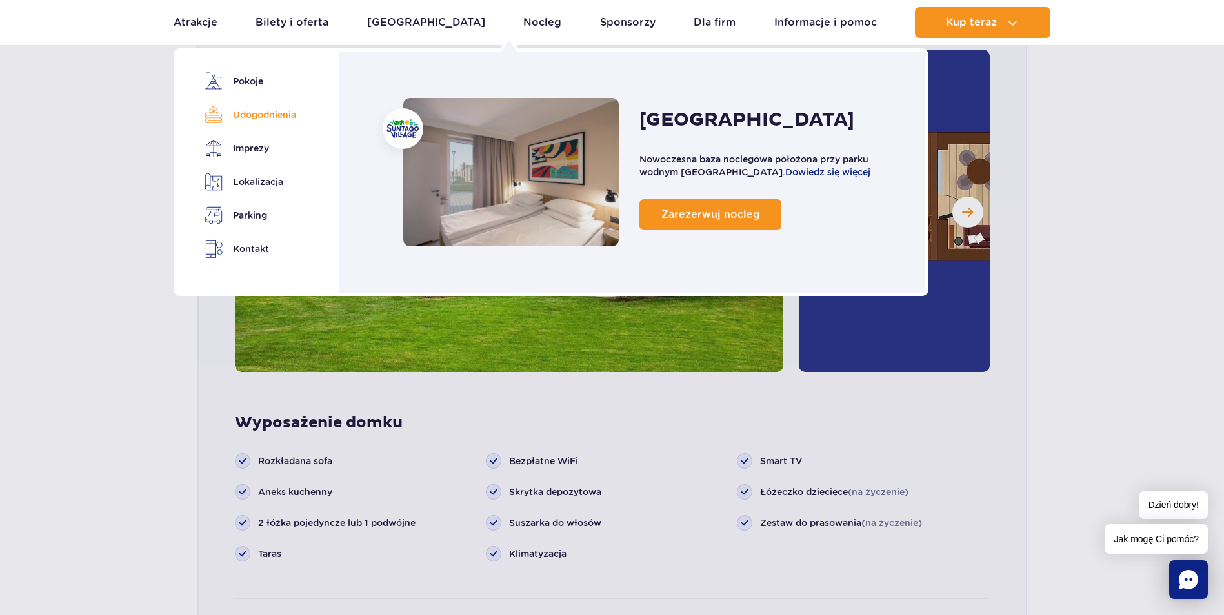
click at [272, 114] on link "Udogodnienia" at bounding box center [247, 115] width 87 height 18
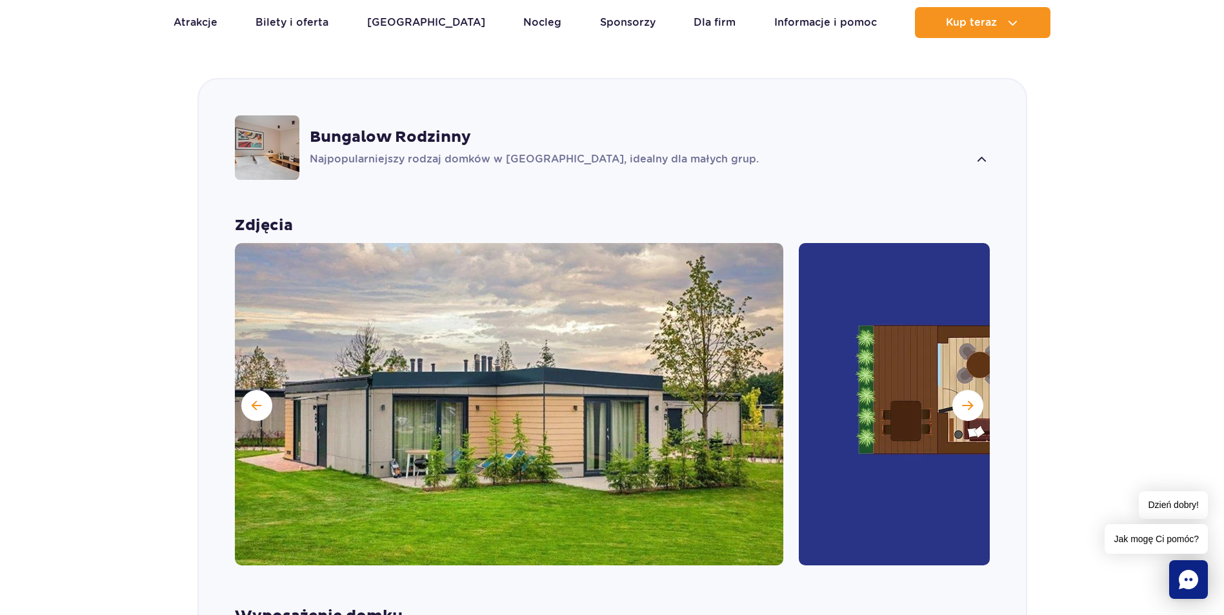
scroll to position [1425, 0]
